Goal: Task Accomplishment & Management: Use online tool/utility

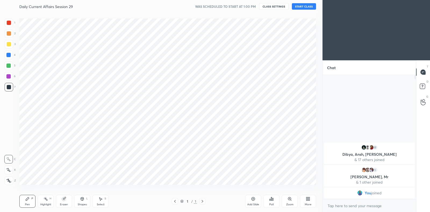
scroll to position [178, 301]
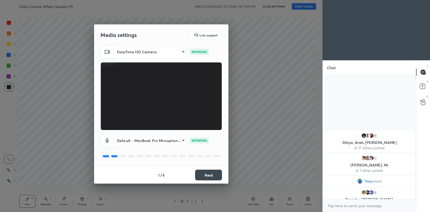
click at [214, 173] on button "Next" at bounding box center [208, 175] width 27 height 11
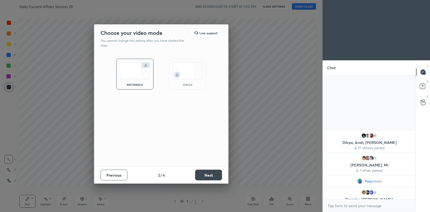
click at [214, 173] on button "Next" at bounding box center [208, 175] width 27 height 11
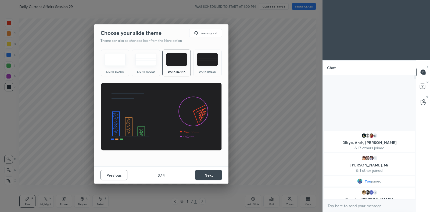
click at [214, 173] on button "Next" at bounding box center [208, 175] width 27 height 11
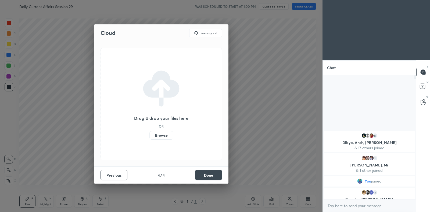
click at [164, 137] on label "Browse" at bounding box center [161, 135] width 24 height 9
click at [149, 137] on input "Browse" at bounding box center [149, 135] width 0 height 9
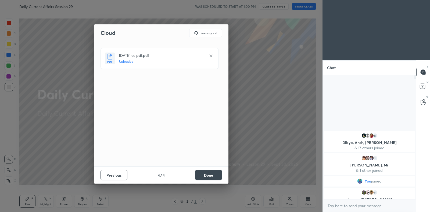
click at [213, 174] on button "Done" at bounding box center [208, 175] width 27 height 11
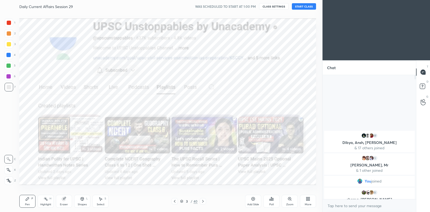
click at [368, 164] on p "[PERSON_NAME], Mr" at bounding box center [369, 165] width 84 height 4
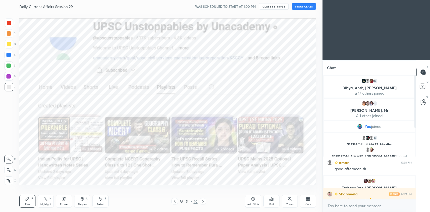
click at [299, 8] on button "START CLASS" at bounding box center [304, 6] width 24 height 6
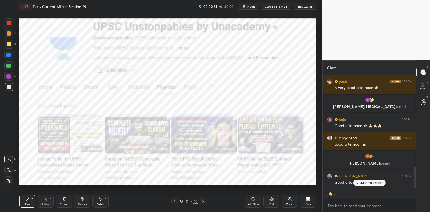
scroll to position [476, 0]
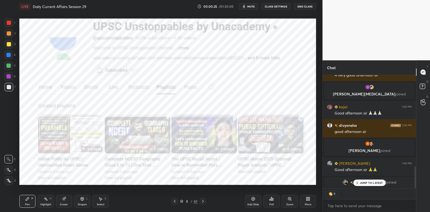
click at [9, 38] on div at bounding box center [9, 33] width 9 height 9
drag, startPoint x: 9, startPoint y: 38, endPoint x: 8, endPoint y: 43, distance: 5.7
click at [9, 38] on div at bounding box center [9, 33] width 9 height 9
drag, startPoint x: 8, startPoint y: 43, endPoint x: 9, endPoint y: 39, distance: 4.7
click at [8, 43] on div at bounding box center [9, 44] width 4 height 4
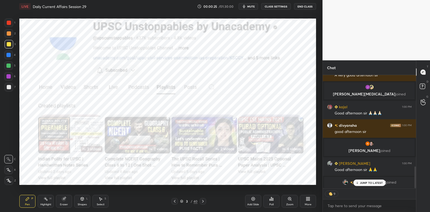
click at [10, 31] on div at bounding box center [9, 33] width 9 height 9
click at [10, 25] on div at bounding box center [9, 23] width 9 height 9
click at [12, 48] on div at bounding box center [9, 44] width 9 height 9
click at [11, 56] on div at bounding box center [8, 55] width 9 height 9
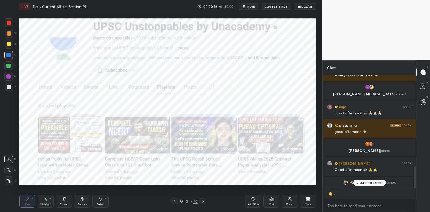
click at [10, 58] on div at bounding box center [8, 55] width 9 height 9
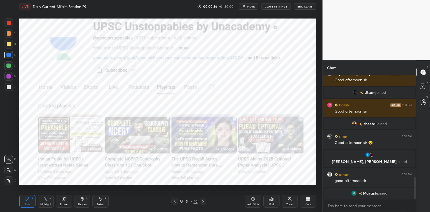
scroll to position [569, 0]
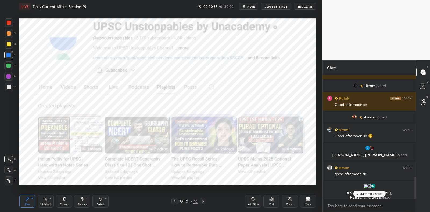
drag, startPoint x: 10, startPoint y: 166, endPoint x: 10, endPoint y: 171, distance: 4.8
click at [10, 166] on div "X" at bounding box center [10, 169] width 12 height 11
click at [9, 173] on div at bounding box center [8, 170] width 9 height 9
click at [8, 180] on icon at bounding box center [9, 180] width 4 height 3
drag, startPoint x: 8, startPoint y: 180, endPoint x: 14, endPoint y: 162, distance: 18.7
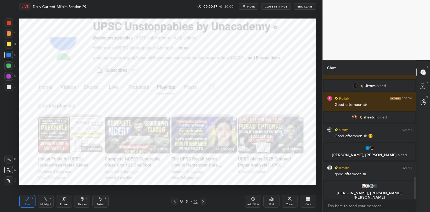
click at [8, 180] on icon at bounding box center [9, 180] width 4 height 3
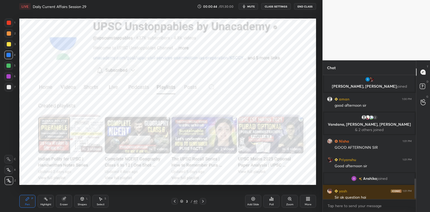
scroll to position [0, 0]
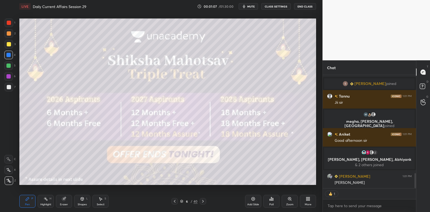
click at [6, 92] on div "7" at bounding box center [10, 88] width 11 height 11
click at [8, 90] on div at bounding box center [9, 87] width 9 height 9
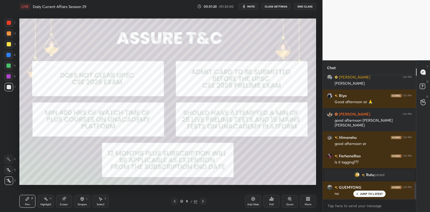
click at [252, 204] on div "Add Slide" at bounding box center [253, 205] width 12 height 3
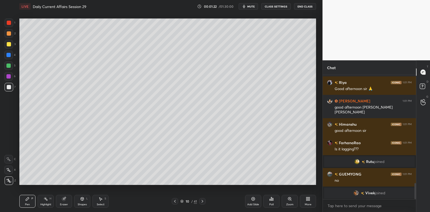
click at [10, 67] on div at bounding box center [8, 65] width 9 height 9
drag, startPoint x: 10, startPoint y: 67, endPoint x: 15, endPoint y: 59, distance: 9.3
click at [10, 67] on div at bounding box center [8, 65] width 9 height 9
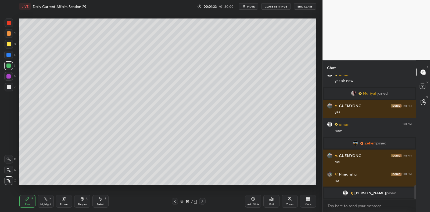
click at [10, 46] on div at bounding box center [9, 44] width 9 height 9
drag, startPoint x: 10, startPoint y: 46, endPoint x: 17, endPoint y: 44, distance: 6.5
click at [10, 46] on div at bounding box center [9, 44] width 9 height 9
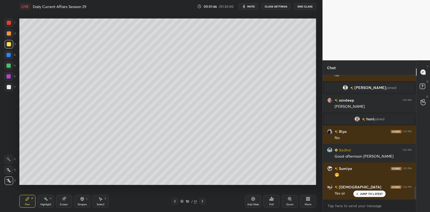
scroll to position [1099, 0]
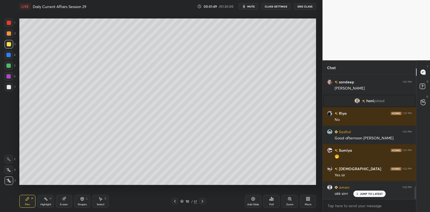
click at [10, 89] on div at bounding box center [9, 87] width 9 height 9
click at [12, 89] on div at bounding box center [9, 87] width 9 height 9
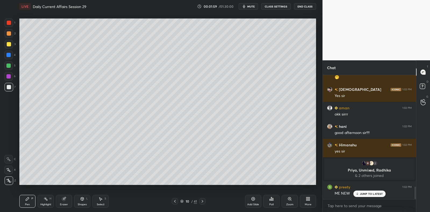
scroll to position [1091, 0]
drag, startPoint x: 364, startPoint y: 193, endPoint x: 334, endPoint y: 182, distance: 32.0
click at [362, 191] on div "Sumiya 1:01 PM 🤭 [PERSON_NAME] 1:02 PM Yes [PERSON_NAME] 1:02 PM okk sirrr hani…" at bounding box center [368, 137] width 93 height 125
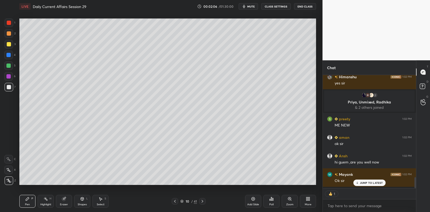
scroll to position [2, 2]
click at [252, 201] on icon at bounding box center [253, 199] width 4 height 4
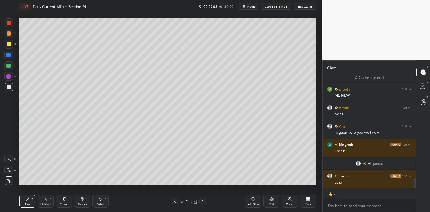
click at [12, 45] on div at bounding box center [9, 44] width 9 height 9
drag, startPoint x: 12, startPoint y: 45, endPoint x: 17, endPoint y: 39, distance: 7.9
click at [12, 45] on div at bounding box center [9, 44] width 9 height 9
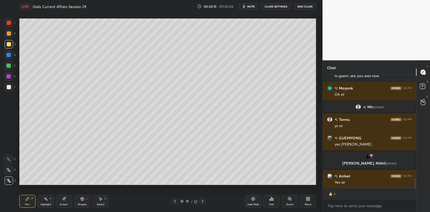
scroll to position [1245, 0]
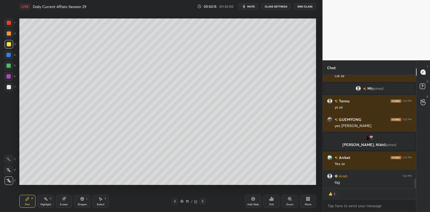
click at [12, 52] on div at bounding box center [8, 55] width 9 height 9
click at [13, 52] on div at bounding box center [8, 55] width 9 height 9
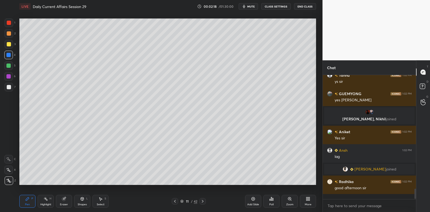
scroll to position [2, 2]
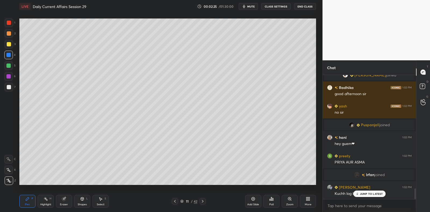
click at [0, 71] on div "1 2 3 4 5 6 7 C X Z C X Z E E Erase all H H" at bounding box center [8, 102] width 17 height 167
click at [5, 67] on div at bounding box center [8, 65] width 9 height 9
click at [8, 64] on div at bounding box center [8, 66] width 4 height 4
click at [10, 62] on div at bounding box center [8, 65] width 9 height 9
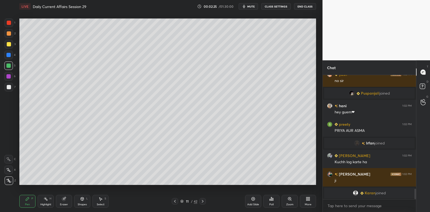
drag, startPoint x: 11, startPoint y: 47, endPoint x: 11, endPoint y: 42, distance: 5.4
click at [11, 47] on div at bounding box center [9, 44] width 9 height 9
click at [12, 43] on div at bounding box center [9, 44] width 9 height 9
click at [10, 34] on div at bounding box center [9, 33] width 4 height 4
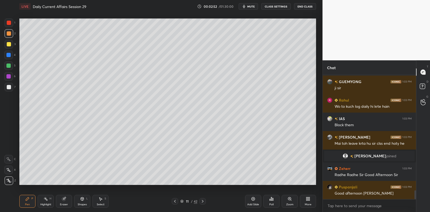
click at [9, 78] on div at bounding box center [8, 76] width 9 height 9
click at [10, 77] on div at bounding box center [8, 76] width 4 height 4
click at [8, 88] on div at bounding box center [9, 87] width 4 height 4
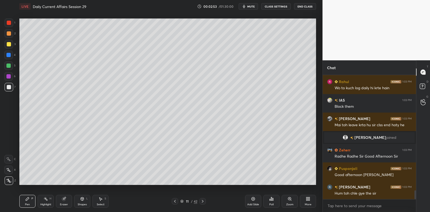
click at [10, 86] on div at bounding box center [9, 87] width 4 height 4
click at [11, 80] on div at bounding box center [8, 76] width 9 height 9
click at [9, 76] on div at bounding box center [8, 76] width 4 height 4
click at [9, 82] on div "6" at bounding box center [9, 77] width 11 height 11
click at [9, 84] on div at bounding box center [9, 87] width 9 height 9
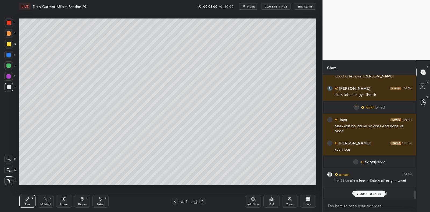
click at [11, 68] on div at bounding box center [8, 65] width 9 height 9
click at [10, 63] on div at bounding box center [8, 65] width 9 height 9
click at [10, 55] on div at bounding box center [8, 55] width 4 height 4
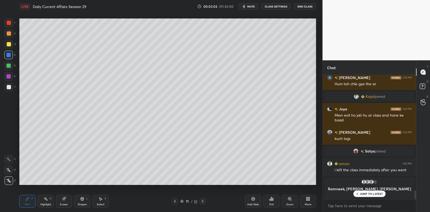
click at [10, 46] on div at bounding box center [9, 44] width 9 height 9
drag, startPoint x: 10, startPoint y: 46, endPoint x: 7, endPoint y: 53, distance: 7.8
click at [10, 46] on div at bounding box center [9, 44] width 9 height 9
click at [8, 57] on div at bounding box center [8, 55] width 9 height 9
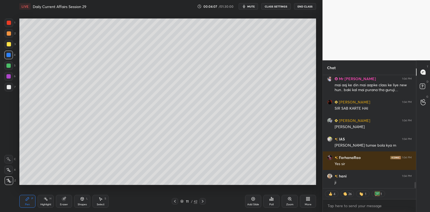
scroll to position [1985, 0]
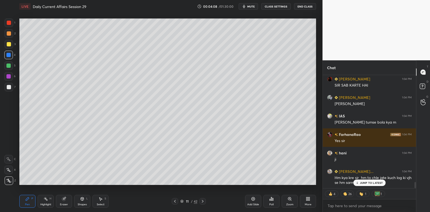
click at [379, 184] on p "JUMP TO LATEST" at bounding box center [371, 183] width 23 height 3
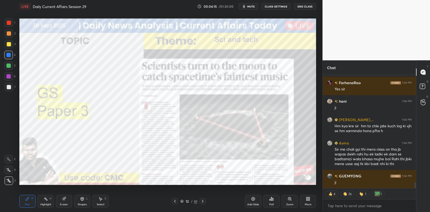
scroll to position [2055, 0]
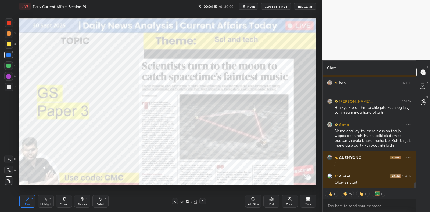
click at [9, 77] on div at bounding box center [8, 76] width 4 height 4
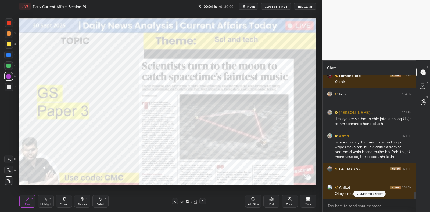
scroll to position [2044, 0]
click at [253, 200] on icon at bounding box center [253, 199] width 4 height 4
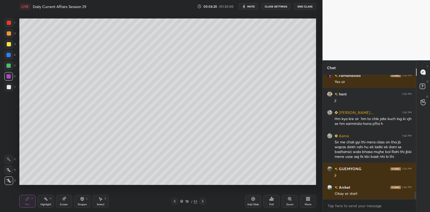
click at [9, 48] on div at bounding box center [9, 44] width 9 height 9
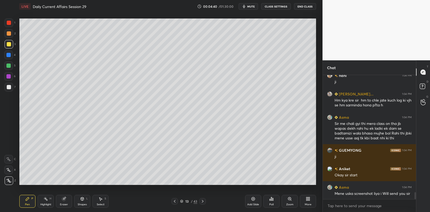
scroll to position [2082, 0]
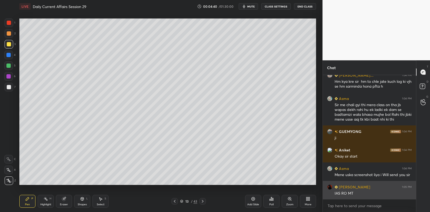
click at [368, 194] on div "IAS RO MT" at bounding box center [372, 193] width 77 height 5
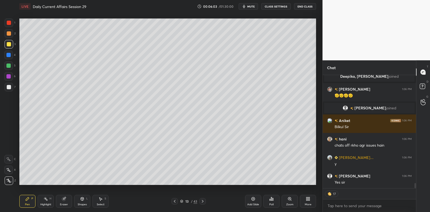
scroll to position [2447, 0]
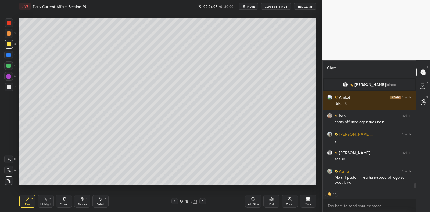
click at [13, 67] on div at bounding box center [8, 65] width 9 height 9
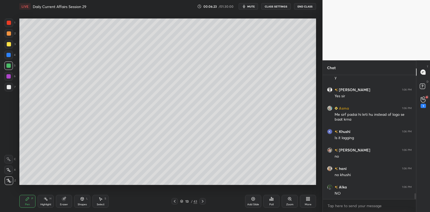
scroll to position [2528, 0]
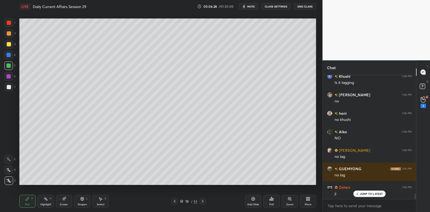
drag, startPoint x: 16, startPoint y: 89, endPoint x: 8, endPoint y: 92, distance: 8.1
click at [13, 92] on div "1 2 3 4 5 6 7 C X Z C X Z E E Erase all H H" at bounding box center [8, 102] width 17 height 167
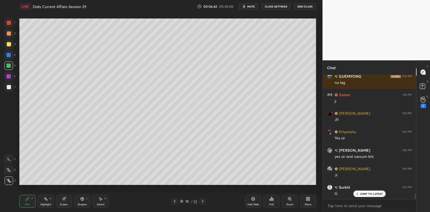
click at [251, 200] on icon at bounding box center [252, 199] width 3 height 3
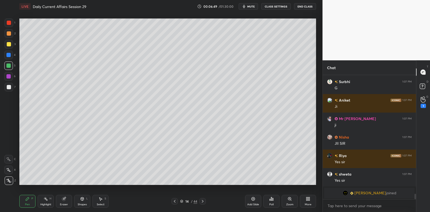
click at [10, 45] on div at bounding box center [9, 44] width 4 height 4
drag, startPoint x: 11, startPoint y: 43, endPoint x: 16, endPoint y: 48, distance: 6.5
click at [11, 44] on div at bounding box center [9, 44] width 9 height 9
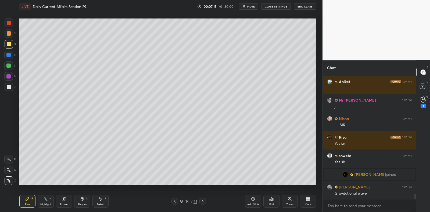
scroll to position [2801, 0]
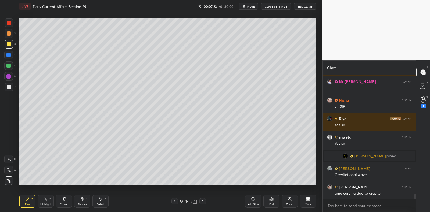
drag, startPoint x: 251, startPoint y: 200, endPoint x: 253, endPoint y: 190, distance: 10.0
click at [252, 199] on icon at bounding box center [253, 199] width 4 height 4
click at [12, 65] on div at bounding box center [8, 65] width 9 height 9
click at [10, 68] on div at bounding box center [8, 65] width 9 height 9
click at [11, 89] on div at bounding box center [9, 87] width 9 height 9
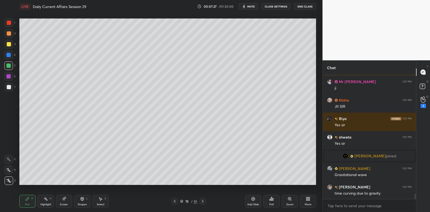
click at [12, 89] on div at bounding box center [9, 87] width 9 height 9
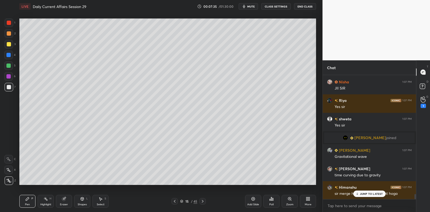
scroll to position [2837, 0]
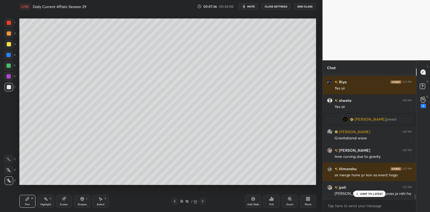
click at [9, 69] on div at bounding box center [8, 65] width 9 height 9
drag, startPoint x: 9, startPoint y: 64, endPoint x: 10, endPoint y: 61, distance: 3.5
click at [9, 64] on div at bounding box center [8, 66] width 4 height 4
click at [10, 59] on div at bounding box center [8, 55] width 9 height 9
drag, startPoint x: 12, startPoint y: 57, endPoint x: 15, endPoint y: 59, distance: 3.4
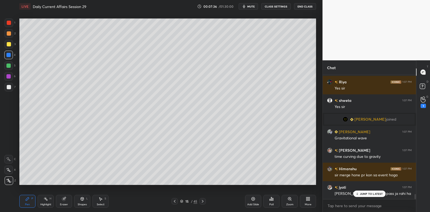
click at [12, 57] on div at bounding box center [8, 55] width 9 height 9
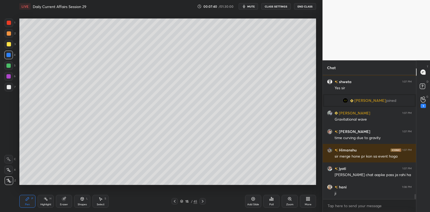
click at [7, 45] on div at bounding box center [9, 44] width 4 height 4
click at [8, 44] on div at bounding box center [9, 44] width 4 height 4
drag, startPoint x: 8, startPoint y: 44, endPoint x: 8, endPoint y: 36, distance: 7.8
click at [8, 44] on div at bounding box center [9, 44] width 4 height 4
click at [8, 36] on div at bounding box center [9, 33] width 9 height 9
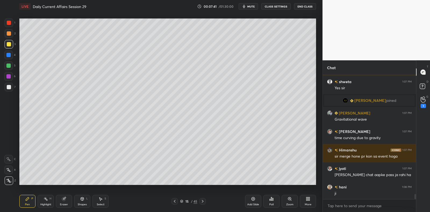
click at [9, 35] on div at bounding box center [9, 33] width 4 height 4
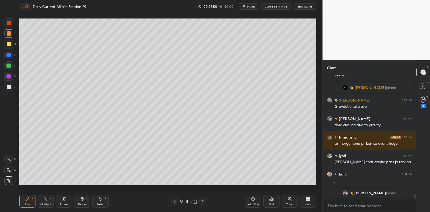
click at [10, 44] on div at bounding box center [9, 44] width 4 height 4
click at [9, 45] on div at bounding box center [9, 44] width 4 height 4
click at [10, 44] on div at bounding box center [9, 44] width 4 height 4
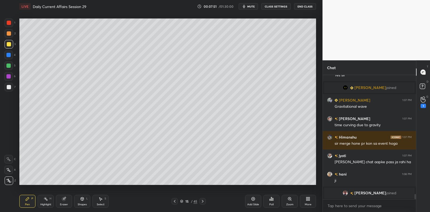
click at [10, 44] on div at bounding box center [9, 44] width 4 height 4
click at [12, 88] on div at bounding box center [9, 87] width 9 height 9
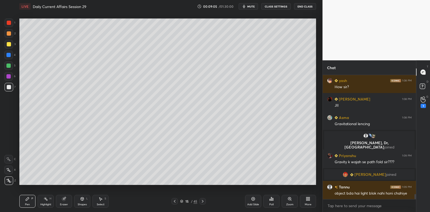
scroll to position [2913, 0]
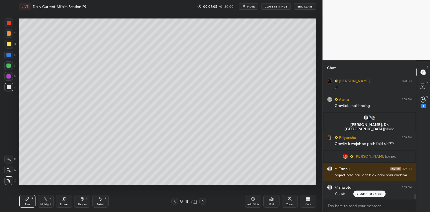
click at [253, 198] on icon at bounding box center [253, 199] width 4 height 4
click at [9, 67] on div at bounding box center [8, 66] width 4 height 4
drag, startPoint x: 10, startPoint y: 66, endPoint x: 15, endPoint y: 63, distance: 6.2
click at [10, 66] on div at bounding box center [8, 66] width 4 height 4
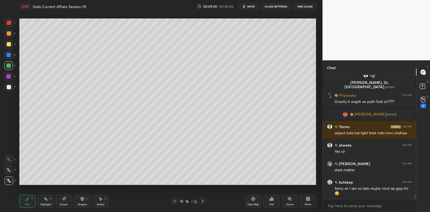
scroll to position [2973, 0]
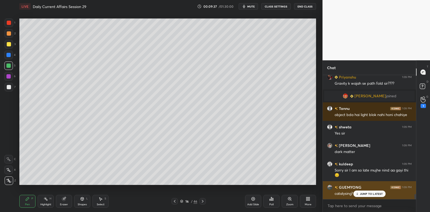
click at [365, 193] on p "JUMP TO LATEST" at bounding box center [371, 194] width 23 height 3
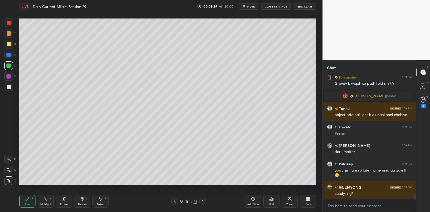
drag, startPoint x: 250, startPoint y: 198, endPoint x: 248, endPoint y: 190, distance: 8.2
click at [251, 197] on div "Add Slide" at bounding box center [253, 201] width 16 height 13
click at [10, 43] on div at bounding box center [9, 44] width 4 height 4
click at [10, 55] on div at bounding box center [8, 55] width 4 height 4
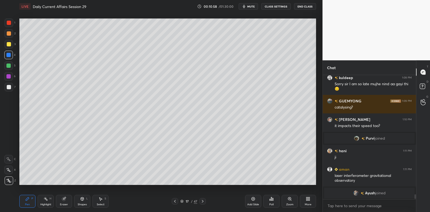
scroll to position [3066, 0]
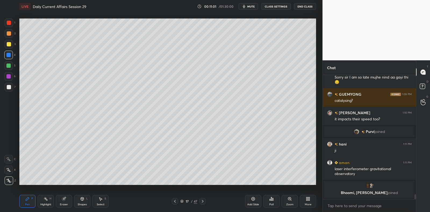
click at [8, 48] on div at bounding box center [9, 44] width 9 height 9
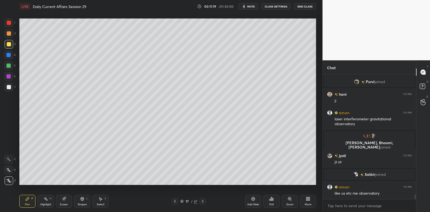
scroll to position [3074, 0]
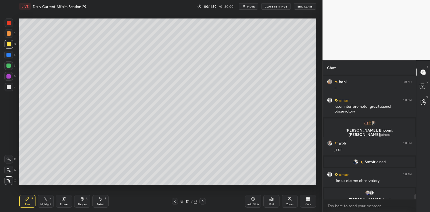
click at [11, 63] on div at bounding box center [8, 65] width 9 height 9
click at [12, 57] on div at bounding box center [8, 55] width 9 height 9
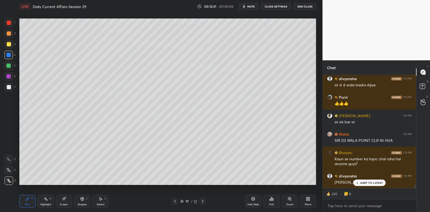
scroll to position [3447, 0]
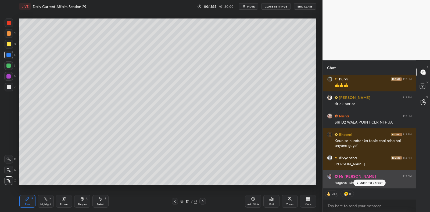
click at [373, 183] on p "JUMP TO LATEST" at bounding box center [371, 183] width 23 height 3
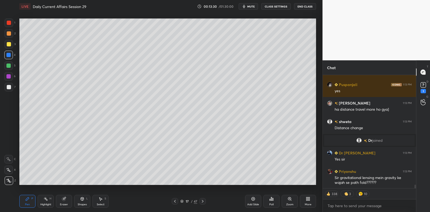
scroll to position [3658, 0]
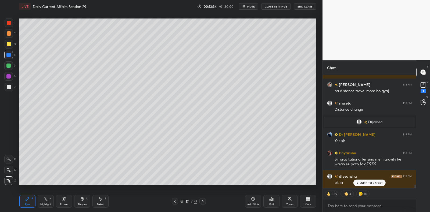
drag, startPoint x: 255, startPoint y: 197, endPoint x: 244, endPoint y: 194, distance: 10.6
click at [255, 197] on icon at bounding box center [253, 199] width 4 height 4
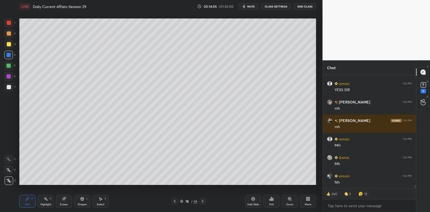
scroll to position [3791, 0]
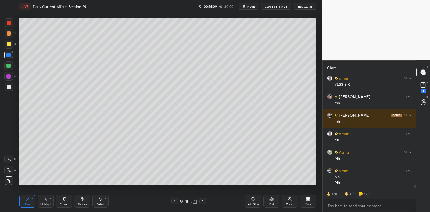
click at [10, 89] on div at bounding box center [9, 87] width 4 height 4
click at [9, 88] on div at bounding box center [9, 87] width 4 height 4
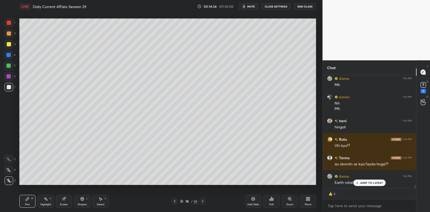
scroll to position [3883, 0]
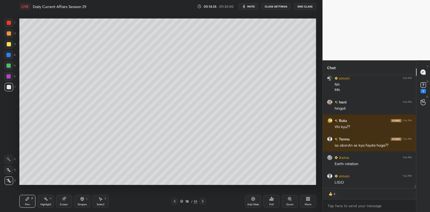
click at [255, 198] on div "Add Slide" at bounding box center [253, 201] width 16 height 13
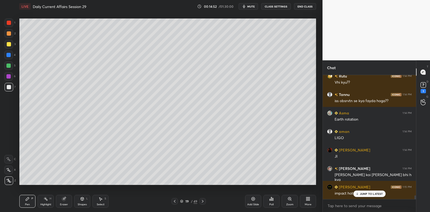
scroll to position [3928, 0]
click at [13, 66] on div "5" at bounding box center [9, 65] width 11 height 9
click at [11, 67] on div at bounding box center [8, 65] width 9 height 9
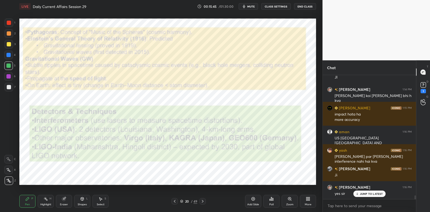
scroll to position [4026, 0]
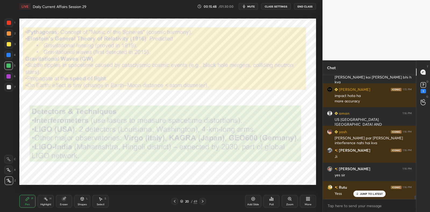
click at [10, 76] on div at bounding box center [8, 76] width 4 height 4
click at [10, 78] on div at bounding box center [8, 76] width 4 height 4
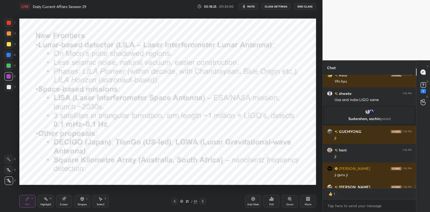
scroll to position [2, 2]
click at [253, 200] on icon at bounding box center [253, 199] width 4 height 4
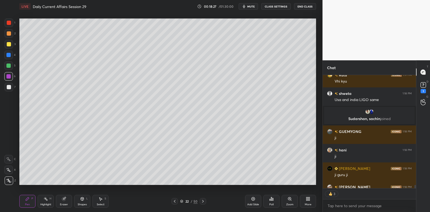
click at [13, 64] on div "5" at bounding box center [9, 65] width 11 height 9
click at [12, 65] on div at bounding box center [8, 65] width 9 height 9
click at [12, 66] on div at bounding box center [8, 65] width 9 height 9
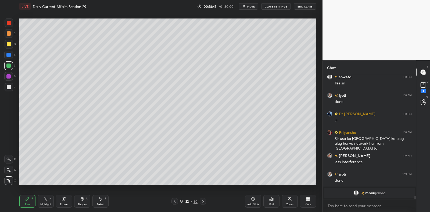
scroll to position [4363, 0]
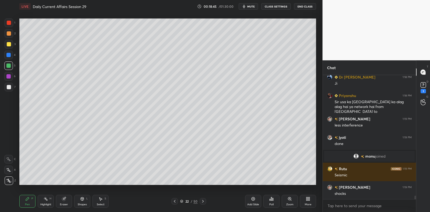
click at [12, 88] on div at bounding box center [9, 87] width 9 height 9
click at [13, 88] on div at bounding box center [9, 87] width 9 height 9
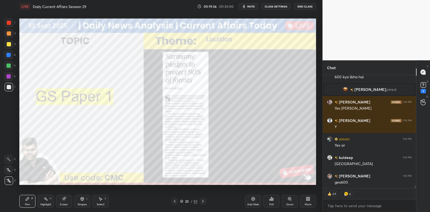
scroll to position [4887, 0]
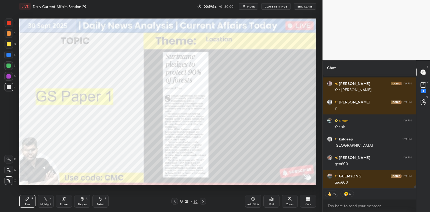
click at [10, 27] on div at bounding box center [9, 23] width 9 height 9
drag, startPoint x: 10, startPoint y: 26, endPoint x: 19, endPoint y: 27, distance: 8.1
click at [10, 26] on div at bounding box center [9, 23] width 9 height 9
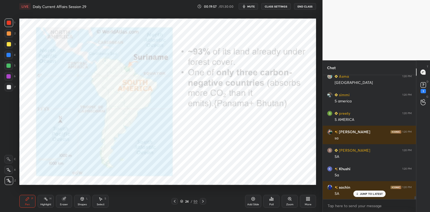
scroll to position [5284, 0]
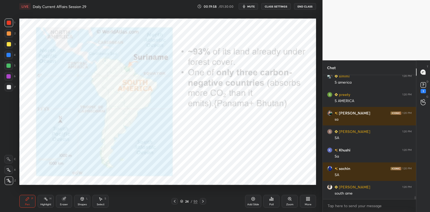
click at [10, 21] on div at bounding box center [9, 23] width 4 height 4
drag, startPoint x: 11, startPoint y: 21, endPoint x: 14, endPoint y: 24, distance: 4.4
click at [11, 21] on div at bounding box center [9, 23] width 9 height 9
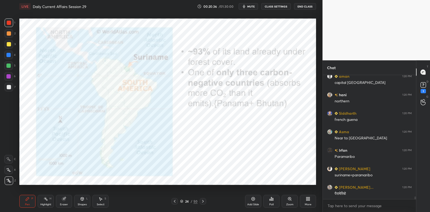
scroll to position [5728, 0]
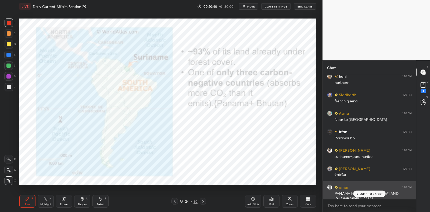
click at [375, 195] on p "JUMP TO LATEST" at bounding box center [371, 194] width 23 height 3
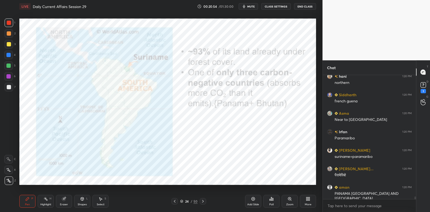
click at [252, 199] on icon at bounding box center [253, 199] width 2 height 2
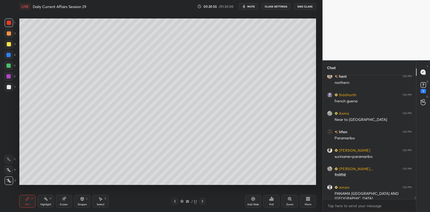
click at [10, 66] on div at bounding box center [8, 66] width 4 height 4
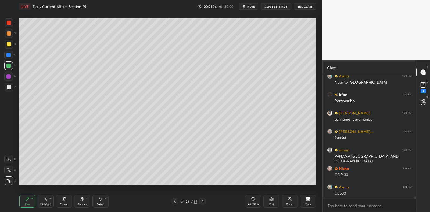
scroll to position [5784, 0]
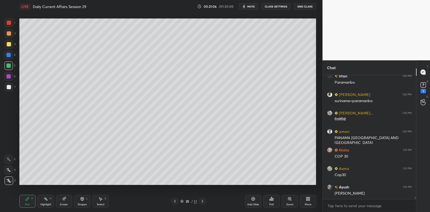
click at [8, 87] on div at bounding box center [9, 87] width 4 height 4
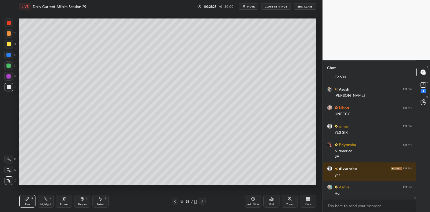
scroll to position [5900, 0]
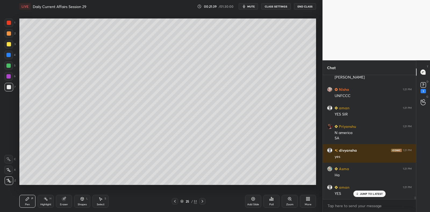
click at [11, 44] on div at bounding box center [9, 44] width 9 height 9
drag, startPoint x: 9, startPoint y: 45, endPoint x: 5, endPoint y: 42, distance: 5.3
click at [8, 45] on div at bounding box center [9, 44] width 4 height 4
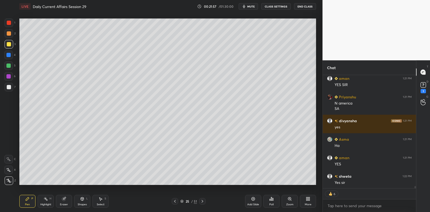
scroll to position [5948, 0]
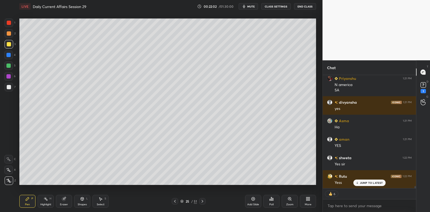
click at [10, 89] on div at bounding box center [9, 87] width 4 height 4
click at [9, 89] on div at bounding box center [9, 87] width 9 height 9
drag, startPoint x: 10, startPoint y: 88, endPoint x: 17, endPoint y: 89, distance: 7.4
click at [10, 88] on div at bounding box center [9, 87] width 4 height 4
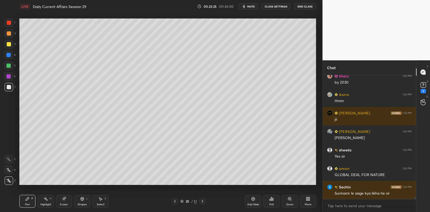
scroll to position [6141, 0]
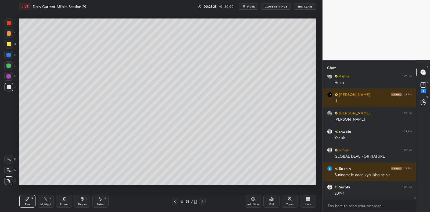
drag, startPoint x: 254, startPoint y: 200, endPoint x: 247, endPoint y: 189, distance: 13.0
click at [254, 200] on icon at bounding box center [252, 199] width 3 height 3
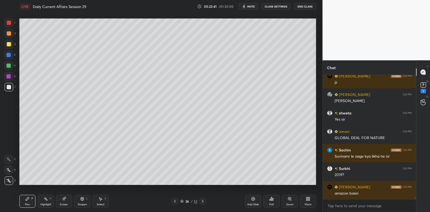
scroll to position [6178, 0]
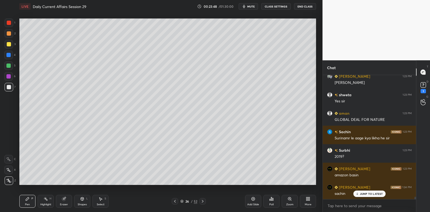
click at [9, 67] on div at bounding box center [8, 66] width 4 height 4
click at [10, 68] on div at bounding box center [8, 65] width 9 height 9
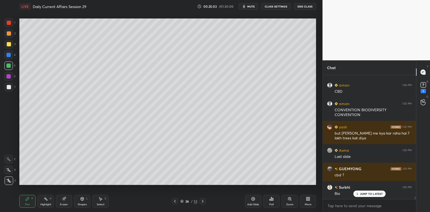
scroll to position [5889, 0]
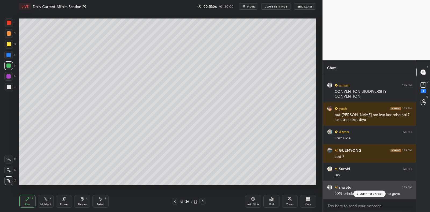
click at [375, 195] on p "JUMP TO LATEST" at bounding box center [371, 194] width 23 height 3
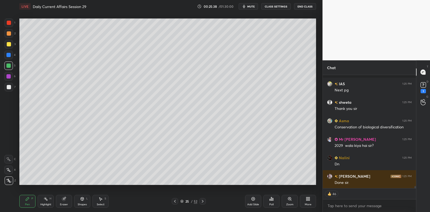
scroll to position [6040, 0]
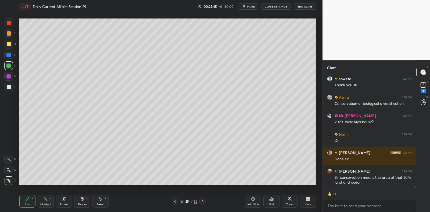
click at [201, 201] on icon at bounding box center [202, 202] width 4 height 4
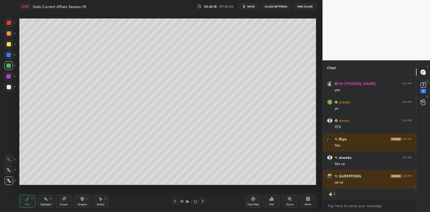
scroll to position [6225, 0]
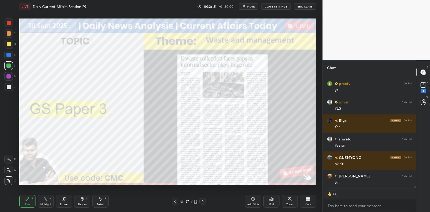
drag, startPoint x: 176, startPoint y: 201, endPoint x: 218, endPoint y: 198, distance: 42.2
click at [175, 201] on icon at bounding box center [175, 202] width 4 height 4
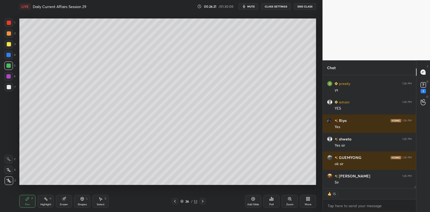
click at [250, 200] on div "Add Slide" at bounding box center [253, 201] width 16 height 13
click at [11, 86] on div at bounding box center [9, 87] width 9 height 9
drag, startPoint x: 11, startPoint y: 86, endPoint x: 17, endPoint y: 83, distance: 7.1
click at [12, 86] on div at bounding box center [9, 87] width 9 height 9
click at [272, 200] on icon at bounding box center [272, 199] width 1 height 2
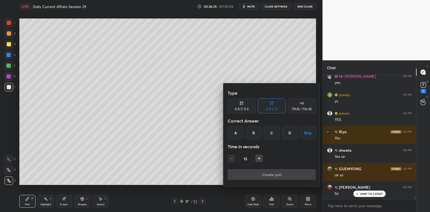
scroll to position [6233, 0]
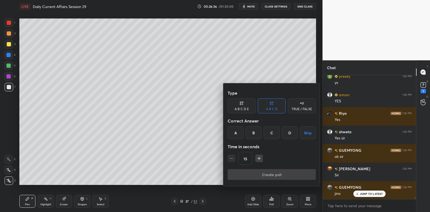
click at [303, 109] on div "TRUE / FALSE" at bounding box center [301, 109] width 20 height 3
drag, startPoint x: 268, startPoint y: 133, endPoint x: 263, endPoint y: 150, distance: 17.9
click at [268, 133] on div "False" at bounding box center [272, 132] width 28 height 13
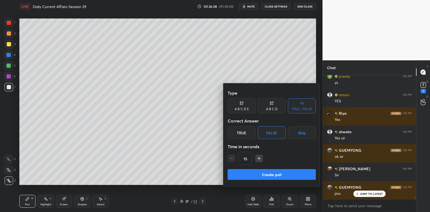
click at [256, 172] on button "Create poll" at bounding box center [271, 174] width 88 height 11
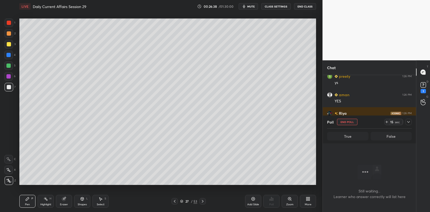
scroll to position [50, 92]
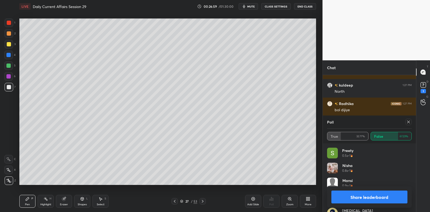
click at [10, 68] on div at bounding box center [8, 65] width 9 height 9
click at [10, 67] on div at bounding box center [8, 66] width 4 height 4
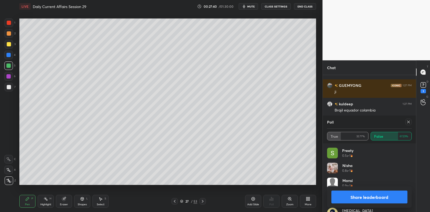
scroll to position [6540, 0]
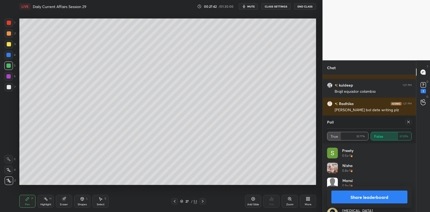
click at [9, 89] on div at bounding box center [9, 87] width 4 height 4
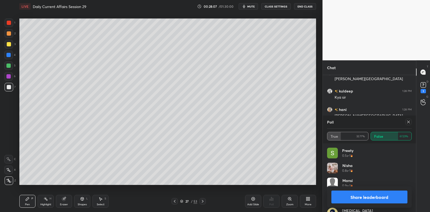
scroll to position [6355, 0]
drag, startPoint x: 409, startPoint y: 124, endPoint x: 395, endPoint y: 127, distance: 14.4
click at [410, 124] on icon at bounding box center [408, 122] width 4 height 4
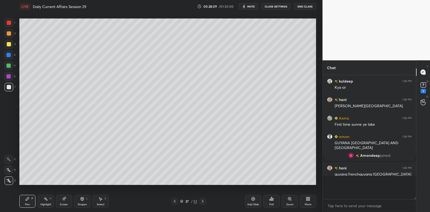
scroll to position [120, 92]
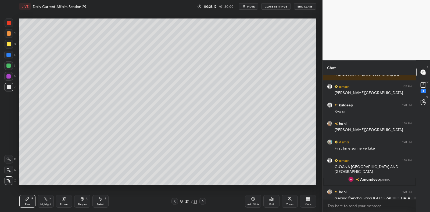
click at [8, 55] on div at bounding box center [8, 55] width 4 height 4
click at [10, 54] on div at bounding box center [8, 55] width 4 height 4
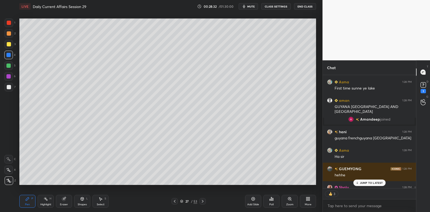
scroll to position [6417, 0]
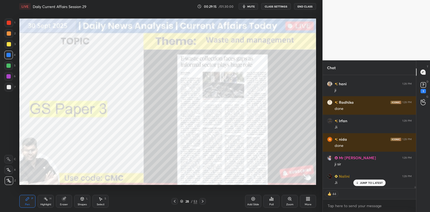
click at [12, 32] on div at bounding box center [9, 33] width 9 height 9
click at [13, 32] on div at bounding box center [9, 33] width 9 height 9
click at [423, 85] on icon at bounding box center [423, 85] width 8 height 8
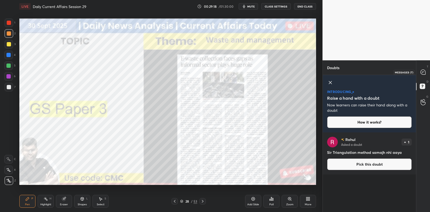
click at [424, 70] on icon at bounding box center [422, 72] width 5 height 5
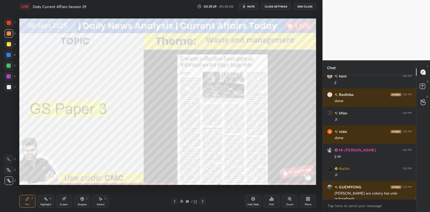
scroll to position [6827, 0]
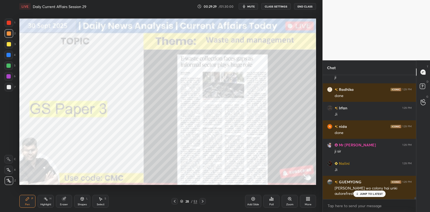
drag, startPoint x: 253, startPoint y: 198, endPoint x: 251, endPoint y: 195, distance: 3.4
click at [253, 198] on icon at bounding box center [253, 199] width 4 height 4
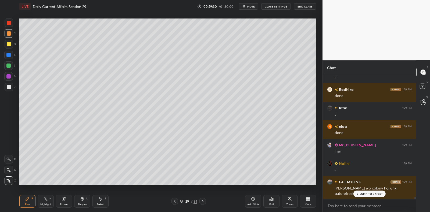
click at [11, 55] on div at bounding box center [8, 55] width 9 height 9
click at [9, 62] on div at bounding box center [8, 65] width 9 height 9
drag, startPoint x: 9, startPoint y: 62, endPoint x: 15, endPoint y: 58, distance: 7.1
click at [9, 62] on div at bounding box center [8, 65] width 9 height 9
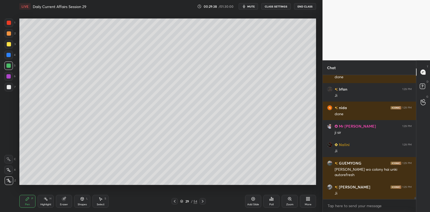
scroll to position [6865, 0]
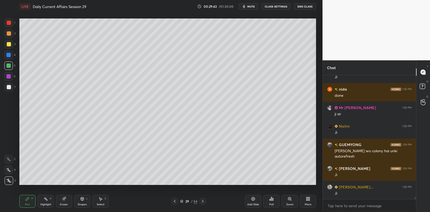
click at [9, 54] on div at bounding box center [8, 55] width 4 height 4
click at [10, 54] on div at bounding box center [8, 55] width 4 height 4
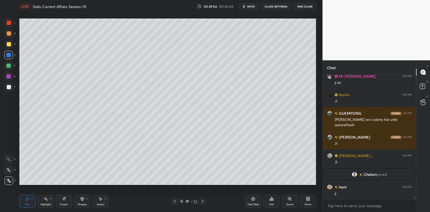
scroll to position [6640, 0]
click at [9, 85] on div at bounding box center [9, 87] width 9 height 9
drag, startPoint x: 9, startPoint y: 85, endPoint x: 14, endPoint y: 84, distance: 5.1
click at [9, 85] on div at bounding box center [9, 87] width 9 height 9
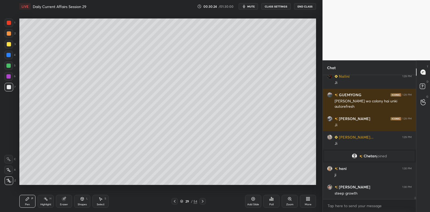
click at [10, 87] on div at bounding box center [9, 87] width 4 height 4
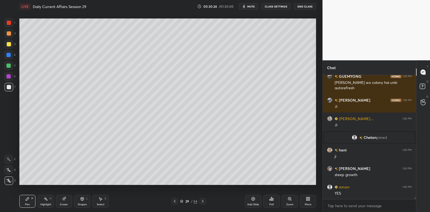
click at [9, 77] on div at bounding box center [8, 76] width 4 height 4
click at [9, 79] on div at bounding box center [8, 76] width 9 height 9
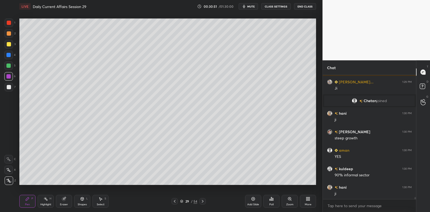
scroll to position [6732, 0]
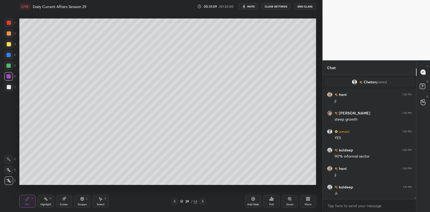
click at [7, 88] on div at bounding box center [9, 87] width 4 height 4
click at [9, 88] on div at bounding box center [9, 87] width 4 height 4
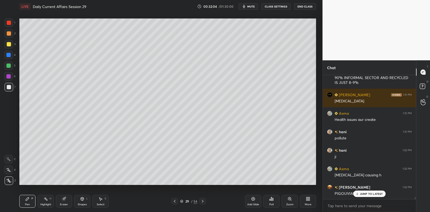
scroll to position [6883, 0]
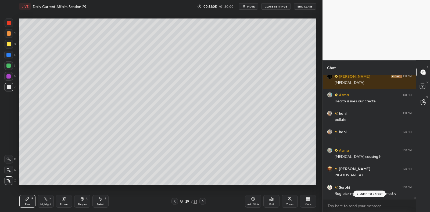
click at [11, 65] on div at bounding box center [8, 65] width 9 height 9
click at [9, 66] on div at bounding box center [8, 66] width 4 height 4
drag, startPoint x: 12, startPoint y: 64, endPoint x: 16, endPoint y: 64, distance: 4.6
click at [12, 64] on div at bounding box center [8, 65] width 9 height 9
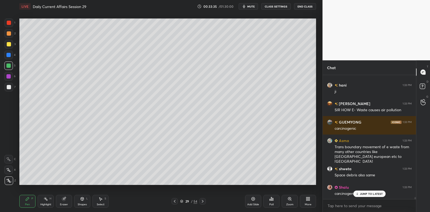
scroll to position [7198, 0]
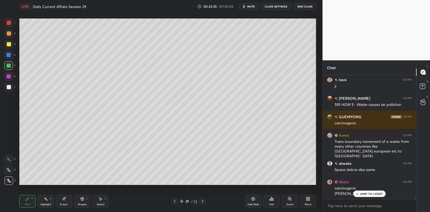
drag, startPoint x: 252, startPoint y: 202, endPoint x: 250, endPoint y: 198, distance: 3.7
click at [252, 202] on div "Add Slide" at bounding box center [253, 201] width 16 height 13
click at [9, 48] on div at bounding box center [9, 44] width 9 height 9
click at [10, 46] on div at bounding box center [9, 44] width 4 height 4
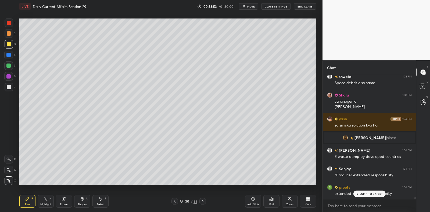
scroll to position [7162, 0]
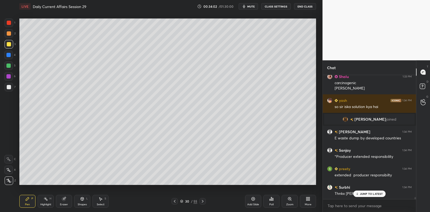
click at [12, 89] on div at bounding box center [9, 87] width 9 height 9
drag, startPoint x: 13, startPoint y: 88, endPoint x: 16, endPoint y: 90, distance: 3.5
click at [13, 88] on div at bounding box center [9, 87] width 9 height 9
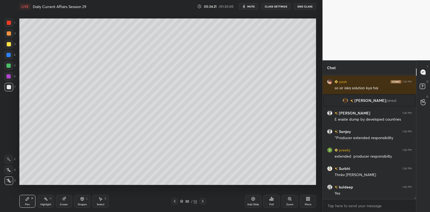
click at [10, 28] on div "1" at bounding box center [10, 24] width 11 height 11
click at [11, 28] on div "1" at bounding box center [10, 24] width 11 height 11
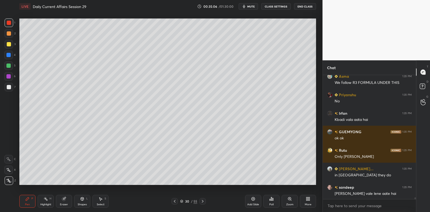
scroll to position [7644, 0]
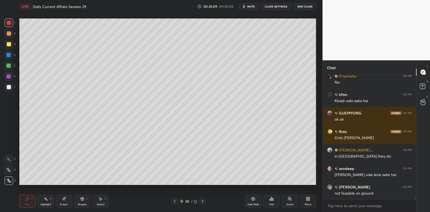
click at [10, 48] on div at bounding box center [9, 44] width 9 height 9
drag, startPoint x: 10, startPoint y: 48, endPoint x: 5, endPoint y: 48, distance: 5.4
click at [8, 47] on div at bounding box center [9, 44] width 9 height 9
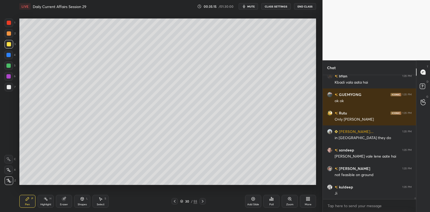
drag, startPoint x: 254, startPoint y: 200, endPoint x: 253, endPoint y: 196, distance: 3.8
click at [254, 200] on icon at bounding box center [252, 199] width 3 height 3
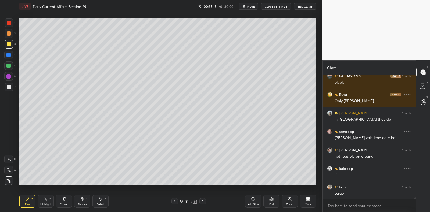
click at [11, 42] on div at bounding box center [9, 44] width 9 height 9
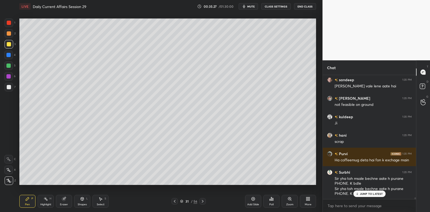
scroll to position [7751, 0]
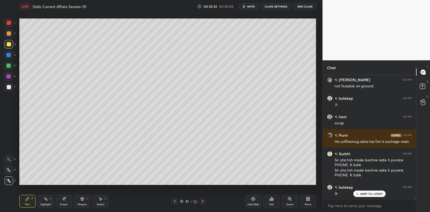
click at [9, 88] on div at bounding box center [9, 87] width 4 height 4
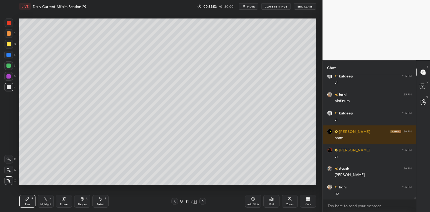
scroll to position [7881, 0]
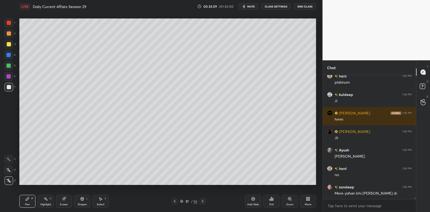
click at [8, 85] on div at bounding box center [9, 87] width 9 height 9
click at [9, 84] on div at bounding box center [9, 87] width 9 height 9
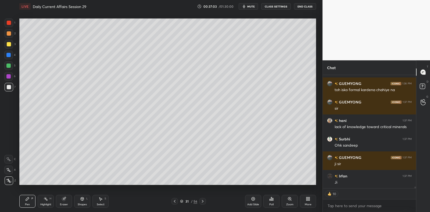
scroll to position [8022, 0]
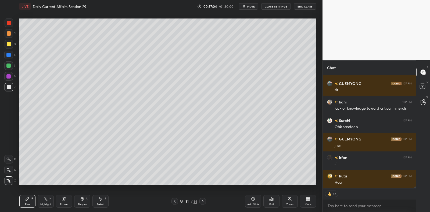
drag, startPoint x: 252, startPoint y: 200, endPoint x: 247, endPoint y: 188, distance: 13.0
click at [252, 198] on icon at bounding box center [253, 199] width 4 height 4
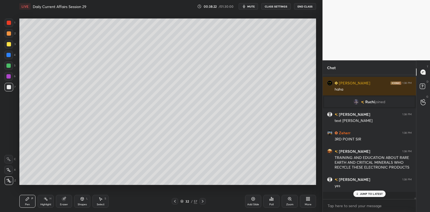
scroll to position [8118, 0]
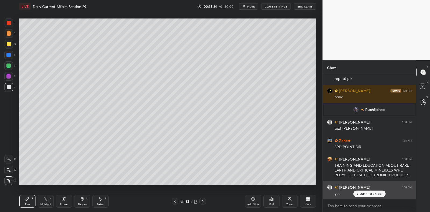
drag, startPoint x: 372, startPoint y: 194, endPoint x: 361, endPoint y: 193, distance: 10.3
click at [372, 194] on p "JUMP TO LATEST" at bounding box center [371, 194] width 23 height 3
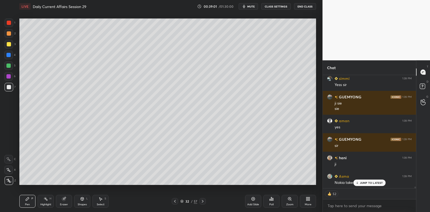
scroll to position [8357, 0]
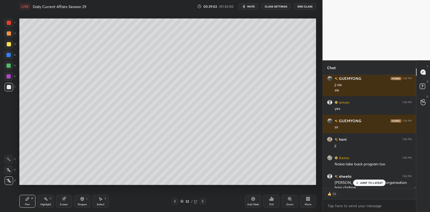
click at [367, 182] on p "JUMP TO LATEST" at bounding box center [371, 183] width 23 height 3
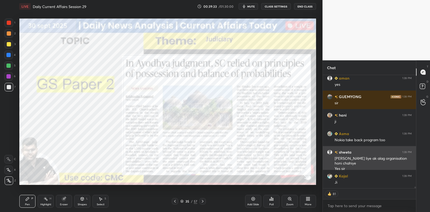
scroll to position [8414, 0]
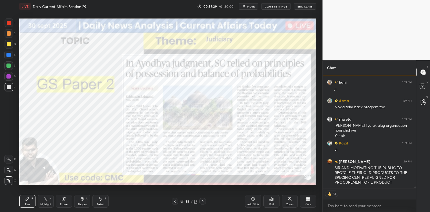
drag, startPoint x: 252, startPoint y: 201, endPoint x: 249, endPoint y: 198, distance: 4.2
click at [252, 200] on icon at bounding box center [253, 199] width 4 height 4
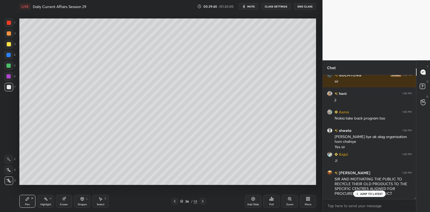
scroll to position [8403, 0]
click at [11, 69] on div at bounding box center [8, 65] width 9 height 9
click at [9, 67] on div at bounding box center [8, 66] width 4 height 4
click at [9, 89] on div at bounding box center [9, 87] width 9 height 9
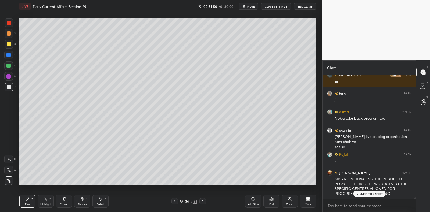
drag, startPoint x: 9, startPoint y: 89, endPoint x: 17, endPoint y: 84, distance: 9.8
click at [9, 89] on div at bounding box center [9, 87] width 9 height 9
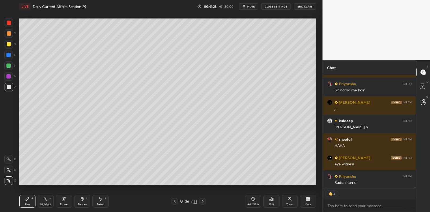
scroll to position [8655, 0]
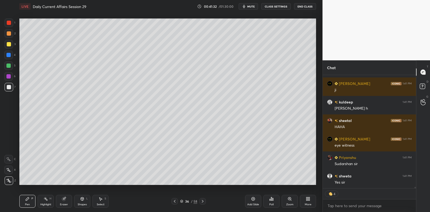
click at [10, 63] on div at bounding box center [8, 65] width 9 height 9
drag, startPoint x: 10, startPoint y: 63, endPoint x: 15, endPoint y: 63, distance: 4.3
click at [10, 63] on div at bounding box center [8, 65] width 9 height 9
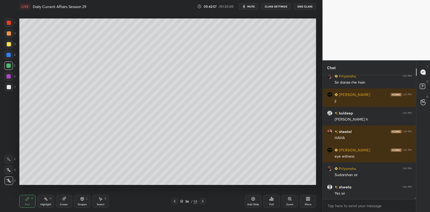
scroll to position [8662, 0]
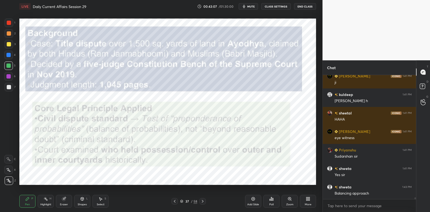
click at [7, 53] on div at bounding box center [8, 55] width 9 height 9
click at [11, 46] on div at bounding box center [9, 44] width 9 height 9
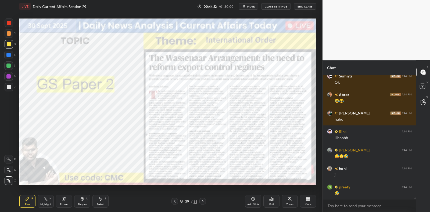
scroll to position [8908, 0]
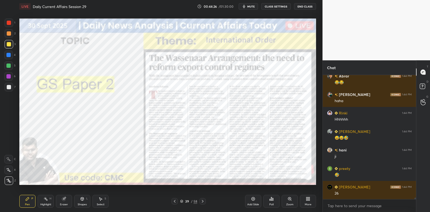
click at [9, 77] on div at bounding box center [8, 76] width 4 height 4
drag, startPoint x: 10, startPoint y: 75, endPoint x: 17, endPoint y: 74, distance: 6.8
click at [10, 75] on div at bounding box center [8, 76] width 4 height 4
drag, startPoint x: 252, startPoint y: 201, endPoint x: 240, endPoint y: 192, distance: 14.6
click at [252, 201] on icon at bounding box center [253, 199] width 4 height 4
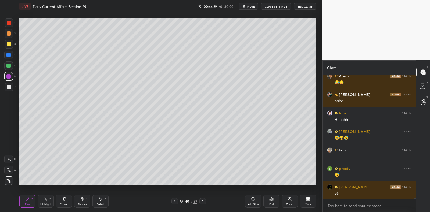
click at [12, 44] on div at bounding box center [9, 44] width 9 height 9
drag, startPoint x: 12, startPoint y: 44, endPoint x: 17, endPoint y: 43, distance: 5.4
click at [12, 44] on div at bounding box center [9, 44] width 9 height 9
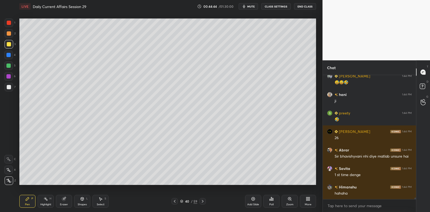
scroll to position [8982, 0]
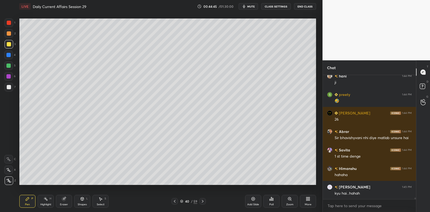
click at [10, 87] on div at bounding box center [9, 87] width 4 height 4
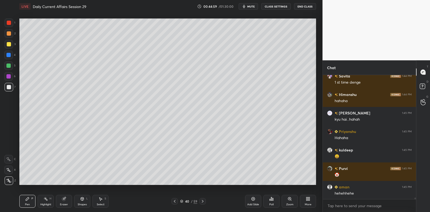
scroll to position [9075, 0]
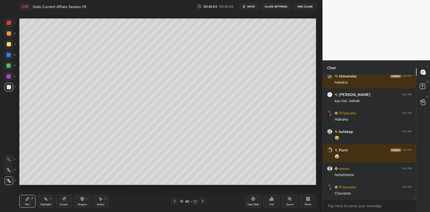
click at [7, 67] on div at bounding box center [8, 66] width 4 height 4
drag, startPoint x: 9, startPoint y: 65, endPoint x: 14, endPoint y: 72, distance: 8.7
click at [9, 65] on div at bounding box center [8, 66] width 4 height 4
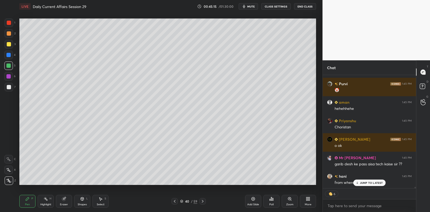
scroll to position [9130, 0]
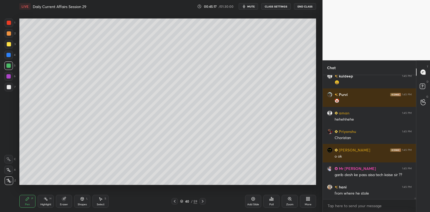
click at [8, 89] on div at bounding box center [9, 87] width 4 height 4
drag, startPoint x: 12, startPoint y: 86, endPoint x: 6, endPoint y: 84, distance: 6.4
click at [12, 86] on div at bounding box center [9, 87] width 9 height 9
click at [8, 44] on div at bounding box center [9, 44] width 4 height 4
drag, startPoint x: 9, startPoint y: 46, endPoint x: 8, endPoint y: 50, distance: 3.5
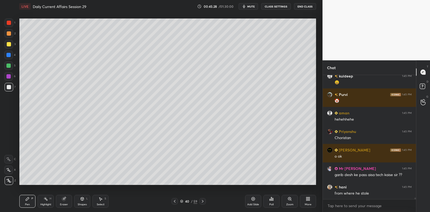
click at [9, 46] on div at bounding box center [9, 44] width 9 height 9
drag, startPoint x: 8, startPoint y: 57, endPoint x: 9, endPoint y: 47, distance: 10.3
click at [8, 57] on div at bounding box center [8, 55] width 9 height 9
click at [7, 46] on div at bounding box center [9, 44] width 9 height 9
click at [10, 45] on div at bounding box center [9, 44] width 4 height 4
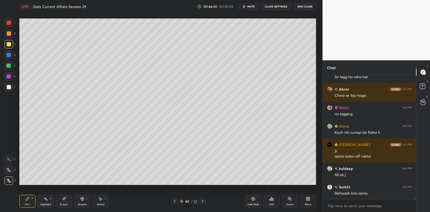
scroll to position [9284, 0]
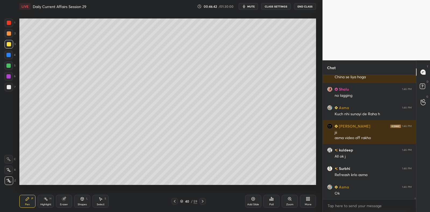
drag, startPoint x: 1, startPoint y: 93, endPoint x: 5, endPoint y: 93, distance: 3.8
click at [1, 93] on div "1 2 3 4 5 6 7 C X Z C X Z E E Erase all H H" at bounding box center [8, 102] width 17 height 167
click at [5, 93] on div "7" at bounding box center [10, 88] width 11 height 11
drag, startPoint x: 7, startPoint y: 92, endPoint x: 9, endPoint y: 90, distance: 2.9
click at [6, 91] on div "7" at bounding box center [10, 88] width 11 height 11
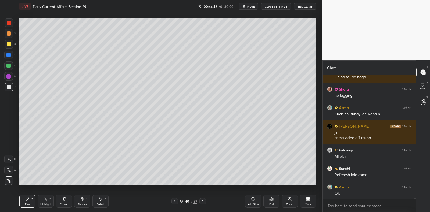
drag, startPoint x: 9, startPoint y: 90, endPoint x: 17, endPoint y: 89, distance: 8.6
click at [7, 89] on div at bounding box center [9, 87] width 9 height 9
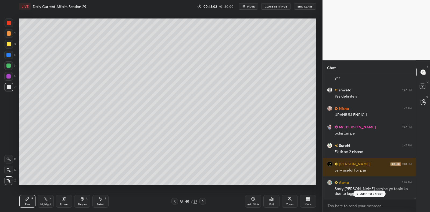
scroll to position [9460, 0]
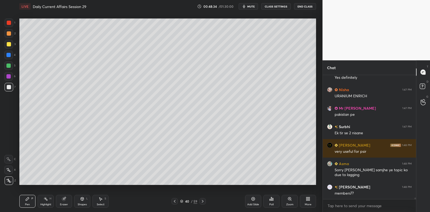
click at [221, 187] on div "Setting up your live class Poll for secs No correct answer Start poll" at bounding box center [167, 102] width 301 height 178
click at [176, 185] on div "Setting up your live class Poll for secs No correct answer Start poll" at bounding box center [167, 102] width 301 height 178
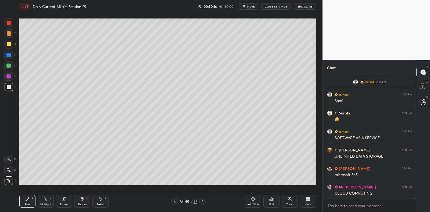
scroll to position [9368, 0]
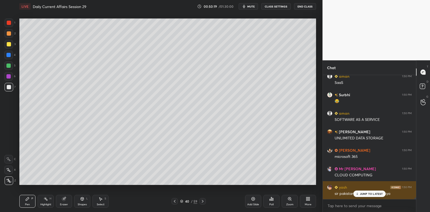
drag, startPoint x: 361, startPoint y: 193, endPoint x: 358, endPoint y: 193, distance: 3.6
click at [360, 193] on p "JUMP TO LATEST" at bounding box center [371, 194] width 23 height 3
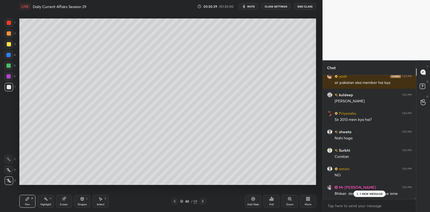
scroll to position [9507, 0]
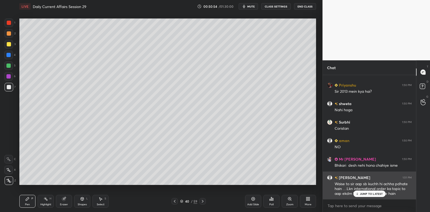
click at [361, 195] on p "JUMP TO LATEST" at bounding box center [371, 194] width 23 height 3
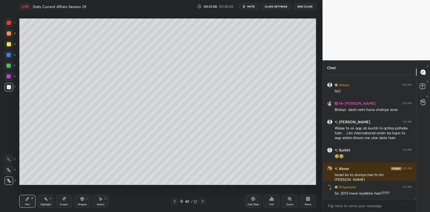
scroll to position [9586, 0]
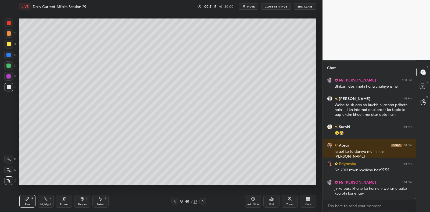
click at [252, 201] on div "Add Slide" at bounding box center [253, 201] width 16 height 13
click at [7, 43] on div at bounding box center [9, 44] width 9 height 9
click at [10, 42] on div at bounding box center [9, 44] width 9 height 9
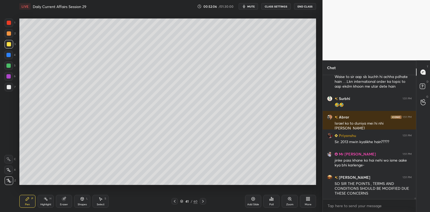
click at [9, 85] on div at bounding box center [9, 87] width 4 height 4
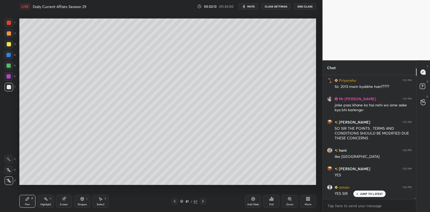
scroll to position [9689, 0]
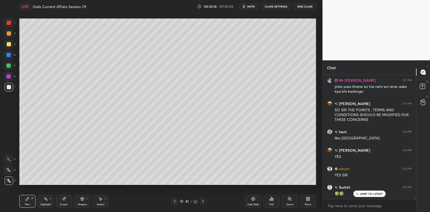
click at [10, 64] on div at bounding box center [8, 66] width 4 height 4
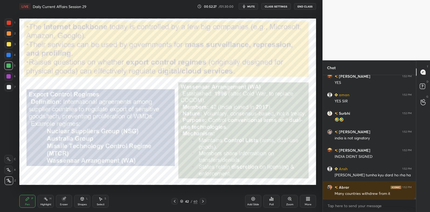
scroll to position [9776, 0]
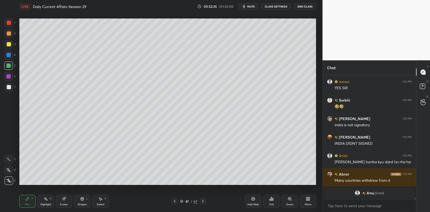
click at [65, 204] on div "Eraser" at bounding box center [64, 205] width 8 height 3
click at [27, 198] on icon at bounding box center [27, 199] width 4 height 4
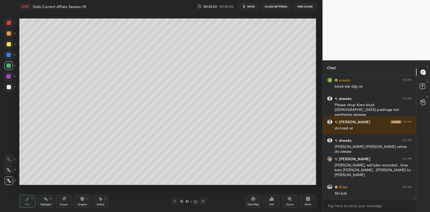
scroll to position [10012, 0]
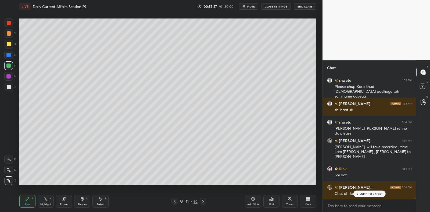
click at [377, 194] on p "JUMP TO LATEST" at bounding box center [371, 194] width 23 height 3
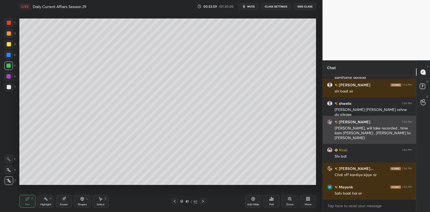
scroll to position [10064, 0]
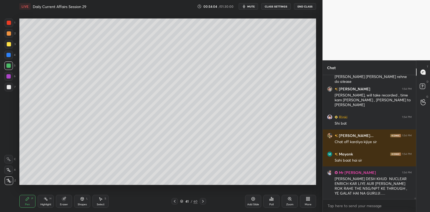
click at [15, 87] on div "7" at bounding box center [10, 87] width 11 height 9
click at [14, 86] on div "7" at bounding box center [10, 87] width 11 height 9
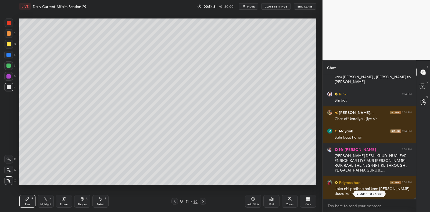
click at [9, 88] on div at bounding box center [9, 87] width 4 height 4
drag, startPoint x: 9, startPoint y: 86, endPoint x: 17, endPoint y: 80, distance: 9.4
click at [9, 86] on div at bounding box center [9, 87] width 4 height 4
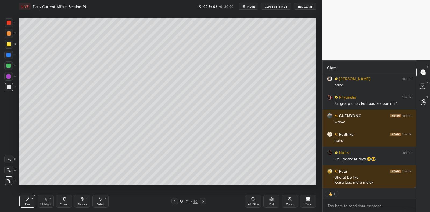
scroll to position [10376, 0]
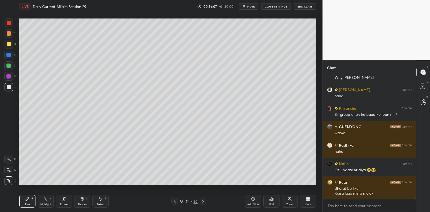
click at [9, 67] on div at bounding box center [8, 66] width 4 height 4
drag, startPoint x: 9, startPoint y: 67, endPoint x: 10, endPoint y: 51, distance: 15.3
click at [9, 67] on div at bounding box center [8, 66] width 4 height 4
click at [8, 50] on div "3" at bounding box center [10, 45] width 11 height 11
click at [8, 43] on div at bounding box center [9, 44] width 4 height 4
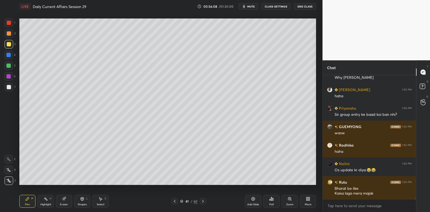
click at [10, 44] on div at bounding box center [9, 44] width 4 height 4
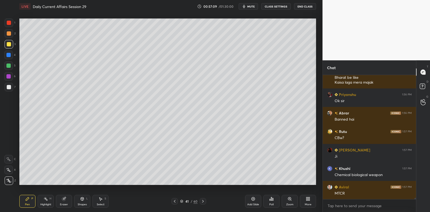
scroll to position [10505, 0]
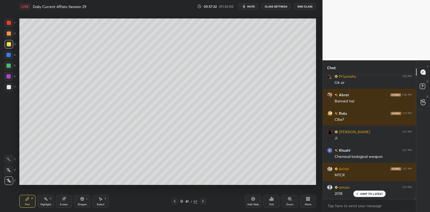
click at [256, 199] on div "Add Slide" at bounding box center [253, 201] width 16 height 13
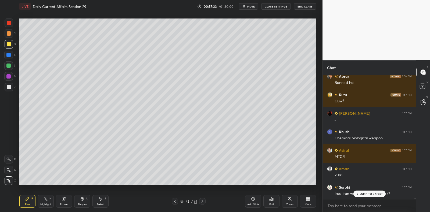
click at [12, 32] on div at bounding box center [9, 33] width 9 height 9
drag, startPoint x: 12, startPoint y: 32, endPoint x: 17, endPoint y: 33, distance: 4.6
click at [12, 32] on div at bounding box center [9, 33] width 9 height 9
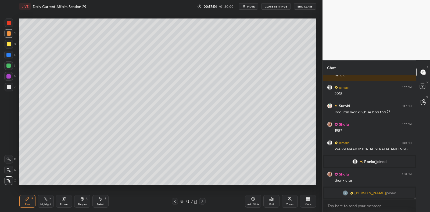
scroll to position [10220, 0]
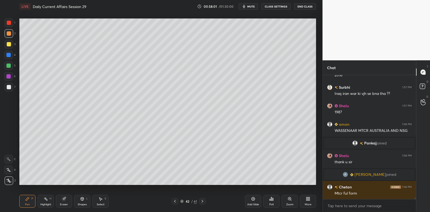
drag, startPoint x: 8, startPoint y: 89, endPoint x: 10, endPoint y: 87, distance: 3.0
click at [9, 87] on div at bounding box center [9, 87] width 4 height 4
drag, startPoint x: 10, startPoint y: 87, endPoint x: 13, endPoint y: 86, distance: 3.3
click at [10, 87] on div at bounding box center [9, 87] width 4 height 4
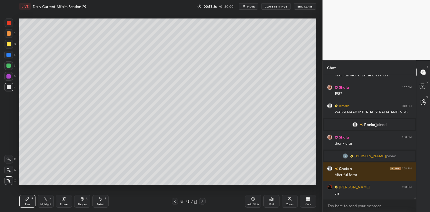
click at [10, 66] on div at bounding box center [8, 66] width 4 height 4
drag, startPoint x: 10, startPoint y: 66, endPoint x: 9, endPoint y: 70, distance: 4.1
click at [9, 68] on div at bounding box center [8, 65] width 9 height 9
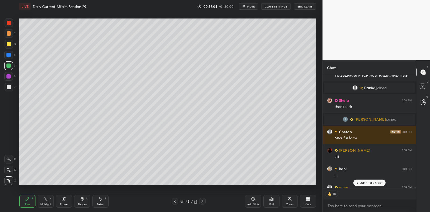
scroll to position [10305, 0]
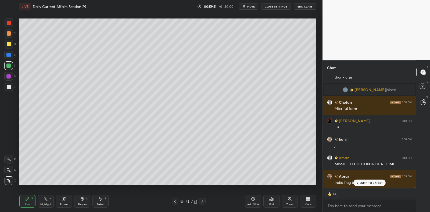
click at [10, 43] on div at bounding box center [9, 44] width 4 height 4
click at [12, 43] on div at bounding box center [9, 44] width 9 height 9
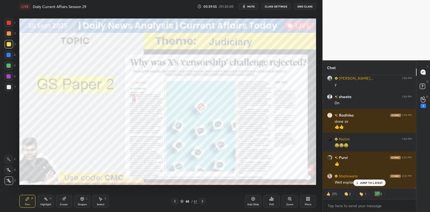
scroll to position [10477, 0]
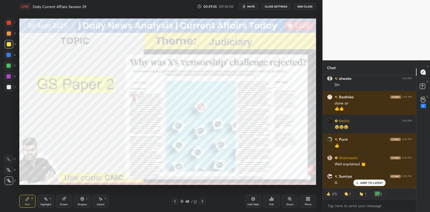
click at [258, 202] on div "Add Slide" at bounding box center [253, 201] width 16 height 13
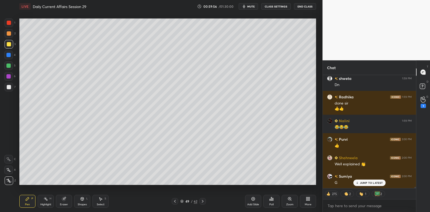
scroll to position [10495, 0]
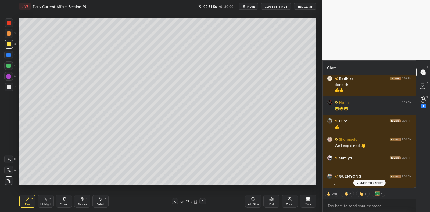
click at [10, 42] on div at bounding box center [9, 44] width 9 height 9
click at [12, 42] on div at bounding box center [9, 44] width 9 height 9
click at [9, 33] on div at bounding box center [9, 33] width 4 height 4
click at [11, 32] on div at bounding box center [9, 33] width 9 height 9
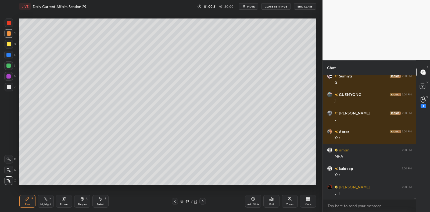
scroll to position [10596, 0]
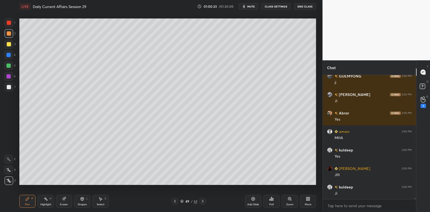
click at [10, 88] on div at bounding box center [9, 87] width 4 height 4
drag, startPoint x: 10, startPoint y: 88, endPoint x: 13, endPoint y: 85, distance: 4.2
click at [10, 88] on div at bounding box center [9, 87] width 4 height 4
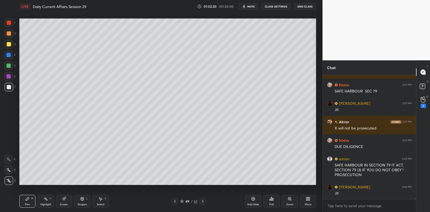
scroll to position [10664, 0]
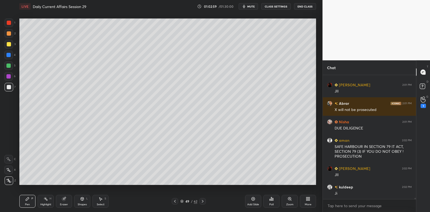
drag, startPoint x: 253, startPoint y: 200, endPoint x: 242, endPoint y: 188, distance: 16.5
click at [253, 200] on icon at bounding box center [253, 199] width 4 height 4
click at [13, 43] on div "3" at bounding box center [10, 44] width 11 height 9
click at [12, 43] on div at bounding box center [9, 44] width 9 height 9
click at [10, 87] on div at bounding box center [9, 87] width 4 height 4
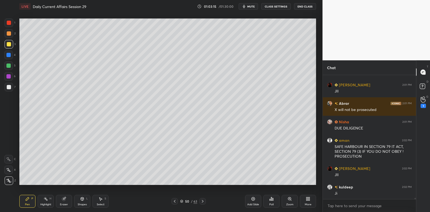
click at [12, 85] on div at bounding box center [9, 87] width 9 height 9
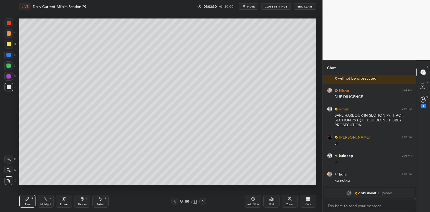
scroll to position [10714, 0]
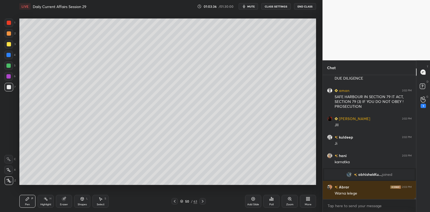
click at [317, 78] on div "Setting up your live class Poll for secs No correct answer Start poll" at bounding box center [167, 102] width 301 height 178
click at [4, 76] on div "1 2 3 4 5 6 7 C X Z C X Z E E Erase all H H" at bounding box center [8, 102] width 17 height 167
click at [7, 77] on div at bounding box center [8, 76] width 4 height 4
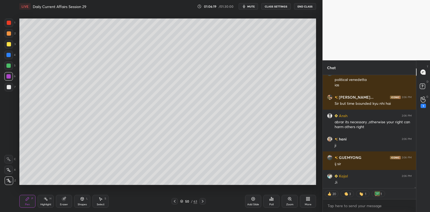
scroll to position [11304, 0]
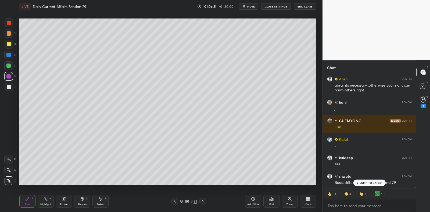
click at [375, 185] on div "JUMP TO LATEST" at bounding box center [369, 183] width 32 height 6
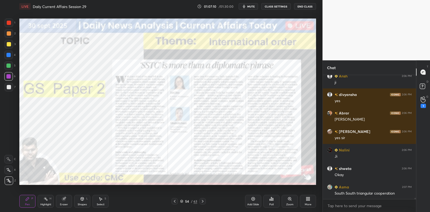
scroll to position [11460, 0]
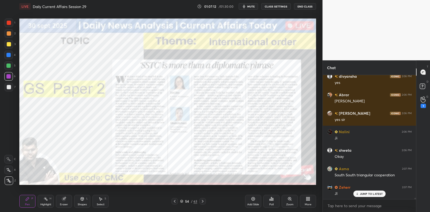
click at [364, 194] on p "JUMP TO LATEST" at bounding box center [371, 194] width 23 height 3
drag, startPoint x: 249, startPoint y: 202, endPoint x: 227, endPoint y: 189, distance: 26.0
click at [248, 202] on div "Add Slide" at bounding box center [253, 201] width 16 height 13
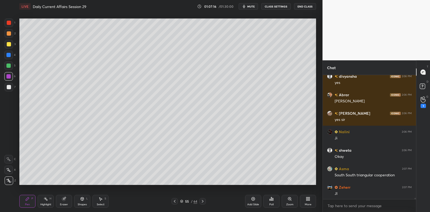
click at [7, 86] on div at bounding box center [9, 87] width 4 height 4
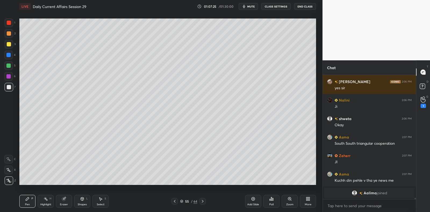
scroll to position [11510, 0]
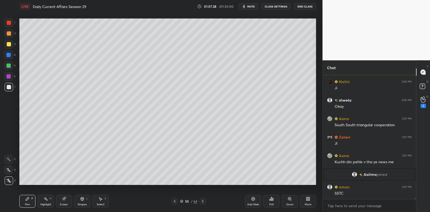
click at [10, 43] on div at bounding box center [9, 44] width 4 height 4
drag, startPoint x: 10, startPoint y: 43, endPoint x: 11, endPoint y: 49, distance: 5.5
click at [10, 43] on div at bounding box center [9, 44] width 4 height 4
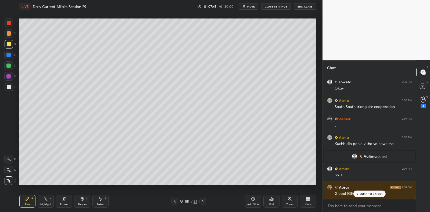
scroll to position [11547, 0]
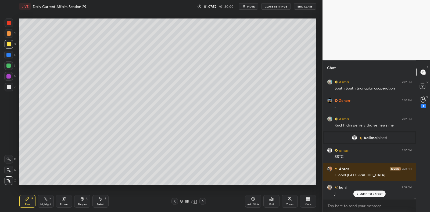
click at [9, 85] on div at bounding box center [9, 87] width 9 height 9
drag, startPoint x: 10, startPoint y: 84, endPoint x: 3, endPoint y: 75, distance: 11.4
click at [10, 82] on div "1 2 3 4 5 6 7" at bounding box center [9, 56] width 11 height 75
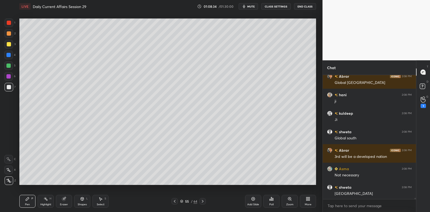
scroll to position [11658, 0]
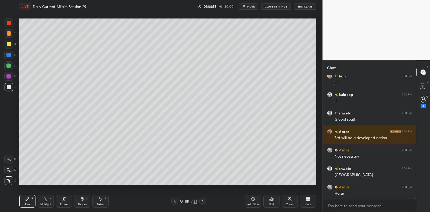
click at [254, 200] on icon at bounding box center [252, 199] width 3 height 3
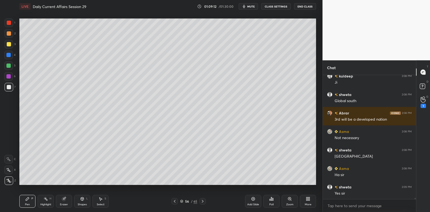
click at [9, 81] on div "6" at bounding box center [9, 77] width 11 height 11
click at [9, 77] on div at bounding box center [8, 76] width 4 height 4
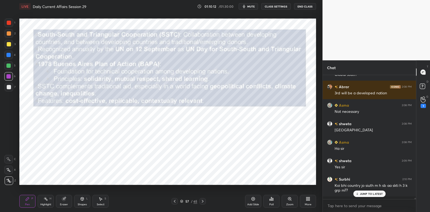
scroll to position [11700, 0]
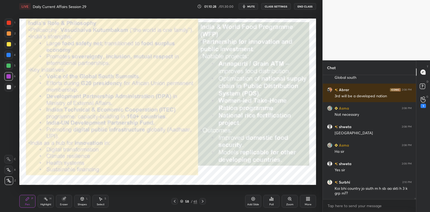
click at [8, 21] on div at bounding box center [9, 23] width 4 height 4
click at [12, 19] on div "1" at bounding box center [10, 23] width 11 height 9
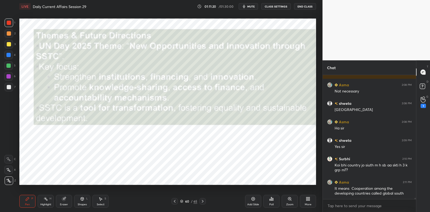
scroll to position [11742, 0]
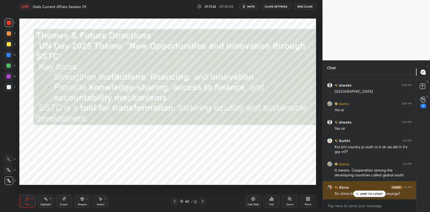
click at [376, 193] on p "JUMP TO LATEST" at bounding box center [371, 194] width 23 height 3
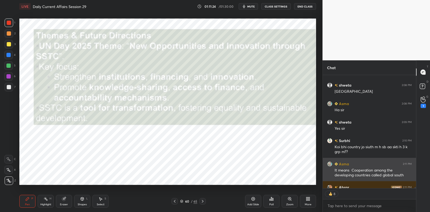
scroll to position [11771, 0]
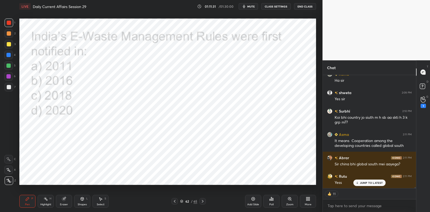
click at [8, 22] on div at bounding box center [9, 23] width 4 height 4
click at [9, 24] on div at bounding box center [9, 23] width 4 height 4
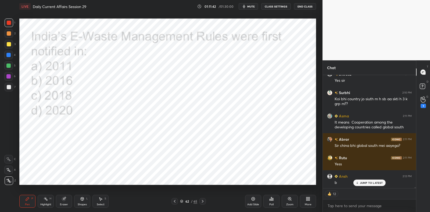
click at [276, 202] on div "Poll" at bounding box center [271, 201] width 16 height 13
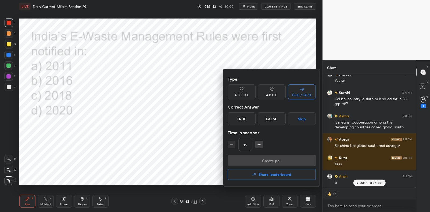
click at [210, 155] on div at bounding box center [215, 106] width 430 height 212
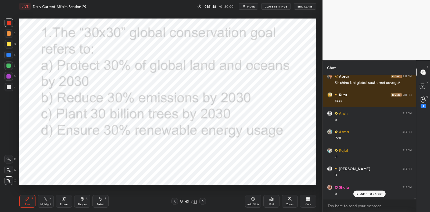
scroll to position [11872, 0]
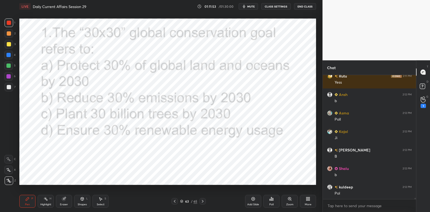
click at [272, 195] on div "Poll" at bounding box center [271, 202] width 16 height 30
click at [270, 199] on icon at bounding box center [271, 199] width 4 height 4
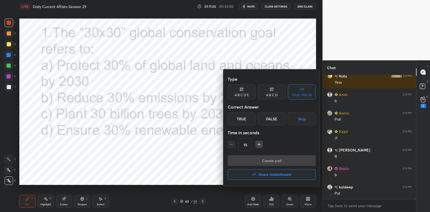
click at [271, 93] on div "A B C D" at bounding box center [272, 92] width 28 height 15
drag, startPoint x: 235, startPoint y: 120, endPoint x: 245, endPoint y: 144, distance: 26.2
click at [235, 120] on div "A" at bounding box center [235, 119] width 16 height 13
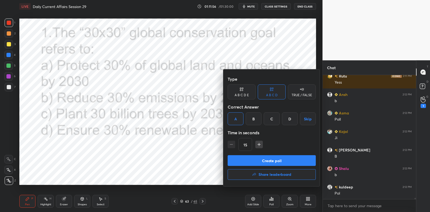
drag, startPoint x: 256, startPoint y: 165, endPoint x: 251, endPoint y: 161, distance: 6.5
click at [256, 165] on button "Create poll" at bounding box center [271, 160] width 88 height 11
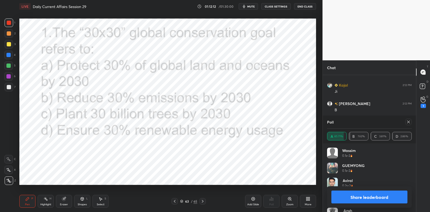
scroll to position [2, 2]
click at [409, 125] on div at bounding box center [408, 122] width 6 height 6
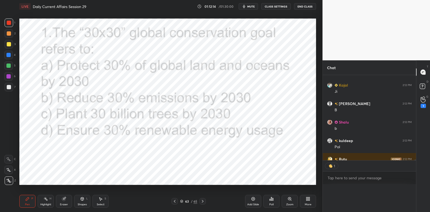
scroll to position [0, 0]
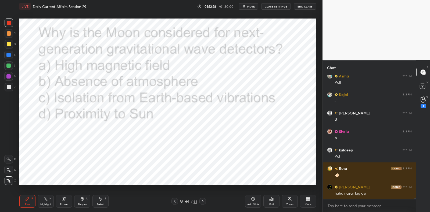
click at [271, 200] on icon at bounding box center [271, 199] width 1 height 3
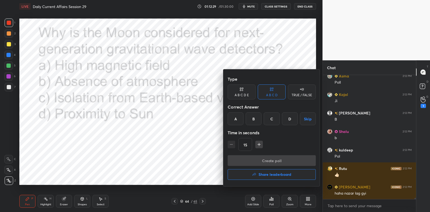
click at [272, 117] on div "C" at bounding box center [271, 119] width 16 height 13
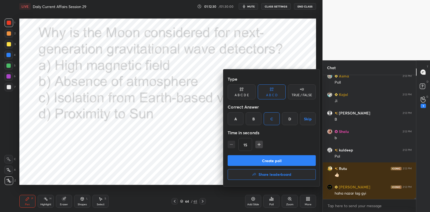
click at [275, 157] on button "Create poll" at bounding box center [271, 160] width 88 height 11
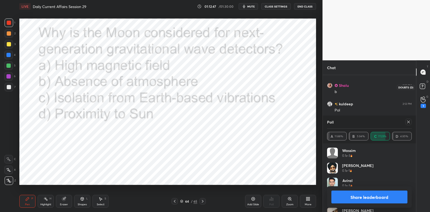
click at [421, 89] on rect at bounding box center [421, 86] width 5 height 5
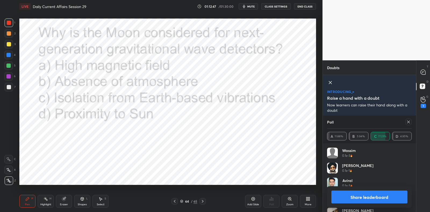
click at [423, 86] on rect at bounding box center [421, 86] width 5 height 5
click at [421, 98] on icon at bounding box center [422, 99] width 5 height 5
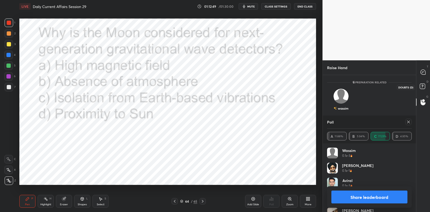
click at [421, 82] on icon at bounding box center [423, 87] width 10 height 10
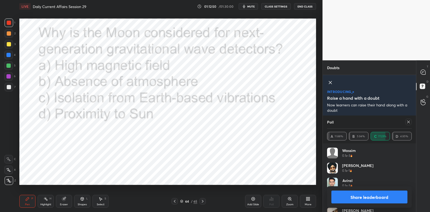
click at [405, 125] on div at bounding box center [408, 122] width 6 height 6
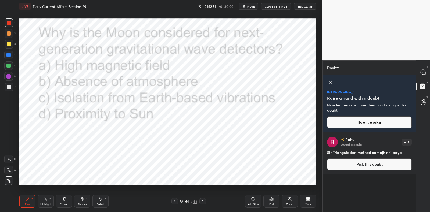
click at [328, 84] on icon at bounding box center [330, 82] width 6 height 6
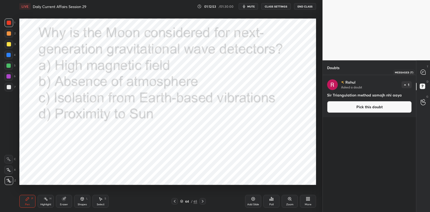
click at [423, 69] on div at bounding box center [423, 72] width 11 height 10
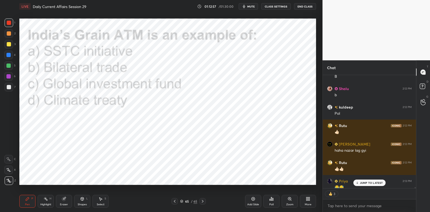
click at [271, 201] on div "Poll" at bounding box center [271, 201] width 16 height 13
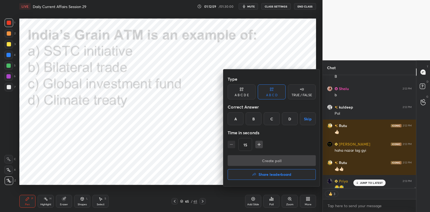
drag, startPoint x: 233, startPoint y: 117, endPoint x: 235, endPoint y: 125, distance: 8.5
click at [234, 117] on div "A" at bounding box center [235, 119] width 16 height 13
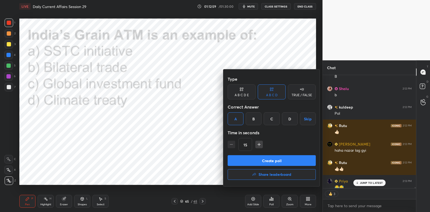
click at [254, 162] on button "Create poll" at bounding box center [271, 160] width 88 height 11
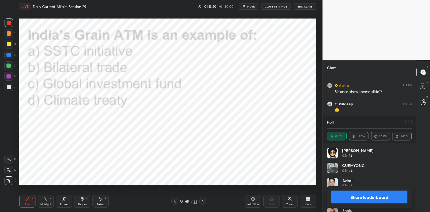
click at [409, 123] on icon at bounding box center [408, 122] width 4 height 4
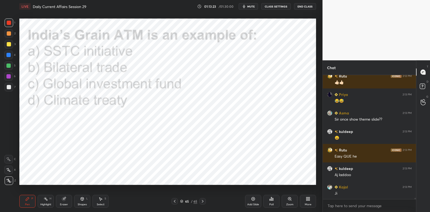
click at [252, 200] on icon at bounding box center [253, 199] width 4 height 4
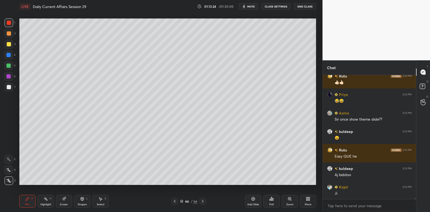
click at [5, 45] on div at bounding box center [9, 44] width 9 height 9
click at [8, 46] on div at bounding box center [9, 44] width 4 height 4
click at [274, 202] on div "Poll" at bounding box center [271, 201] width 16 height 13
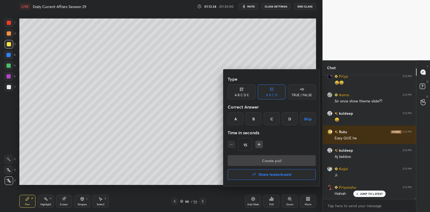
click at [291, 94] on div "TRUE / FALSE" at bounding box center [302, 92] width 28 height 15
click at [239, 118] on div "True" at bounding box center [241, 119] width 28 height 13
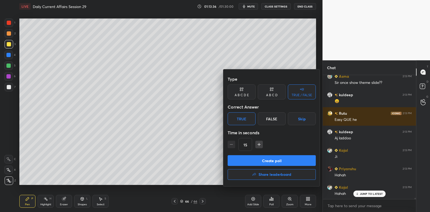
drag, startPoint x: 258, startPoint y: 159, endPoint x: 255, endPoint y: 157, distance: 3.3
click at [258, 158] on button "Create poll" at bounding box center [271, 160] width 88 height 11
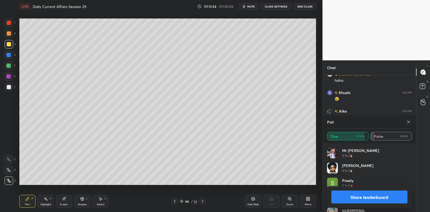
drag, startPoint x: 409, startPoint y: 123, endPoint x: 399, endPoint y: 130, distance: 12.6
click at [408, 124] on div at bounding box center [408, 122] width 6 height 6
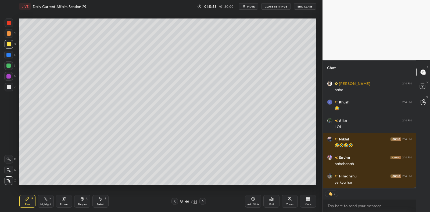
click at [256, 198] on div "Add Slide" at bounding box center [253, 201] width 16 height 13
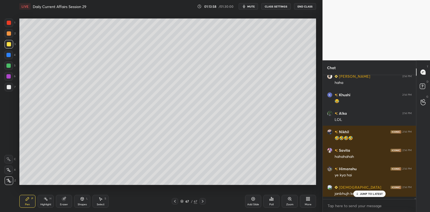
click at [10, 88] on div at bounding box center [9, 87] width 4 height 4
drag, startPoint x: 10, startPoint y: 88, endPoint x: 17, endPoint y: 85, distance: 7.6
click at [10, 88] on div at bounding box center [9, 87] width 4 height 4
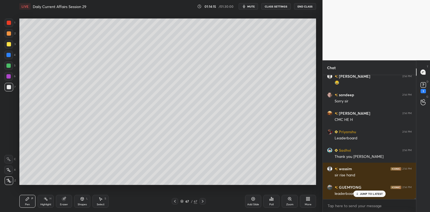
click at [275, 203] on div "Poll" at bounding box center [271, 201] width 16 height 13
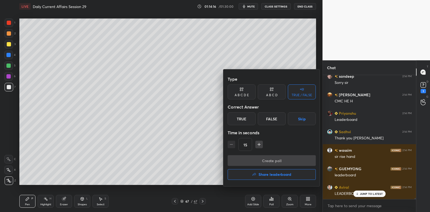
click at [264, 171] on button "Share leaderboard" at bounding box center [271, 174] width 88 height 11
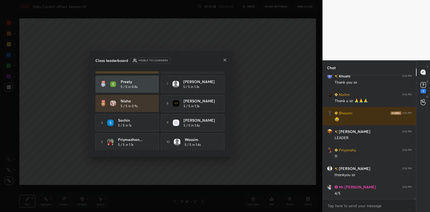
click at [227, 58] on icon at bounding box center [225, 60] width 4 height 4
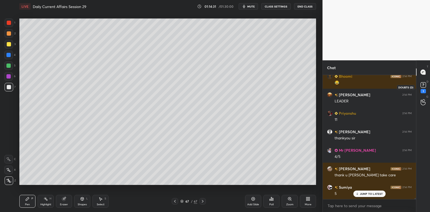
click at [422, 84] on rect at bounding box center [422, 85] width 5 height 5
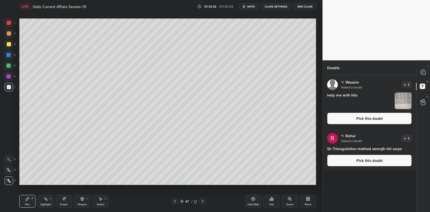
click at [398, 104] on img "grid" at bounding box center [402, 101] width 17 height 17
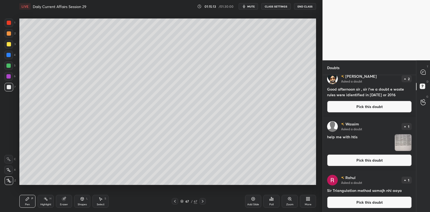
click at [423, 107] on div "G Raise Hand (G)" at bounding box center [423, 102] width 14 height 15
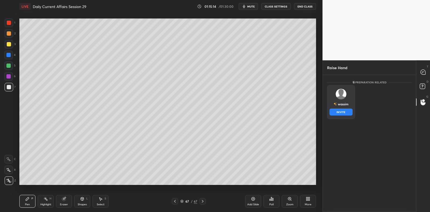
click at [335, 112] on div "wassim INVITE" at bounding box center [341, 102] width 28 height 34
click at [335, 115] on button "INVITE" at bounding box center [340, 112] width 23 height 7
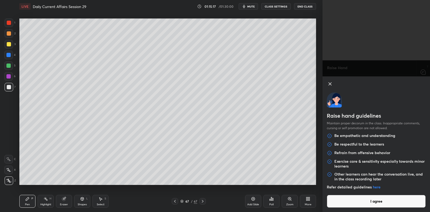
click at [373, 198] on button "I agree" at bounding box center [376, 201] width 99 height 13
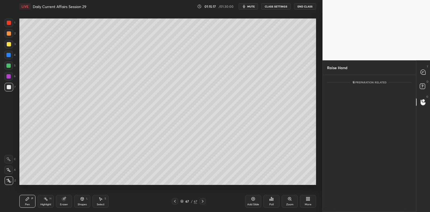
scroll to position [2, 2]
click at [405, 86] on p "end" at bounding box center [403, 86] width 6 height 3
click at [423, 72] on icon at bounding box center [422, 72] width 5 height 5
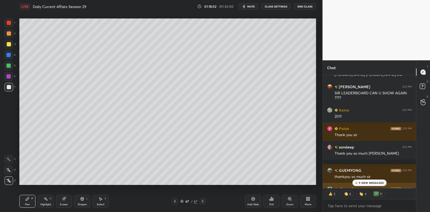
scroll to position [13877, 0]
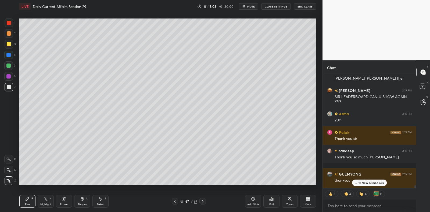
click at [274, 202] on div "Poll" at bounding box center [271, 201] width 16 height 13
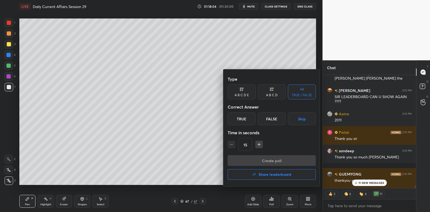
click at [271, 171] on button "Share leaderboard" at bounding box center [271, 174] width 88 height 11
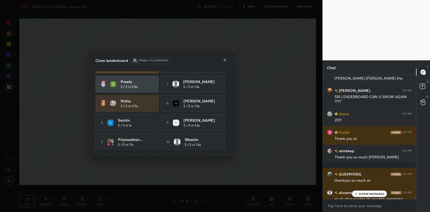
scroll to position [0, 0]
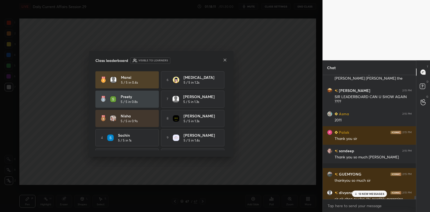
click at [226, 60] on icon at bounding box center [225, 60] width 4 height 4
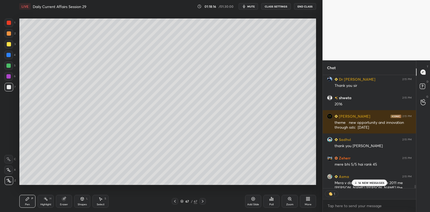
scroll to position [13795, 0]
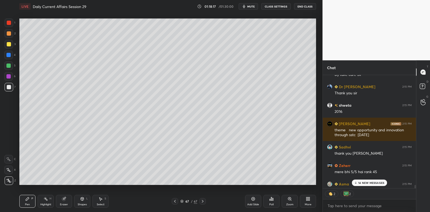
click at [309, 6] on button "End Class" at bounding box center [305, 6] width 22 height 6
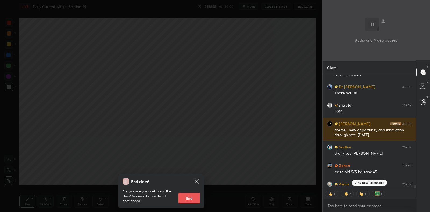
click at [185, 196] on button "End" at bounding box center [188, 198] width 21 height 11
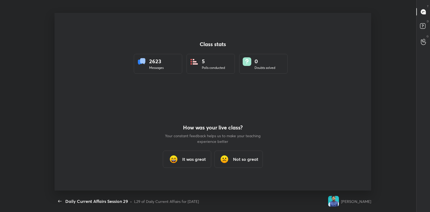
scroll to position [26673, 26451]
type textarea "x"
